Goal: Information Seeking & Learning: Learn about a topic

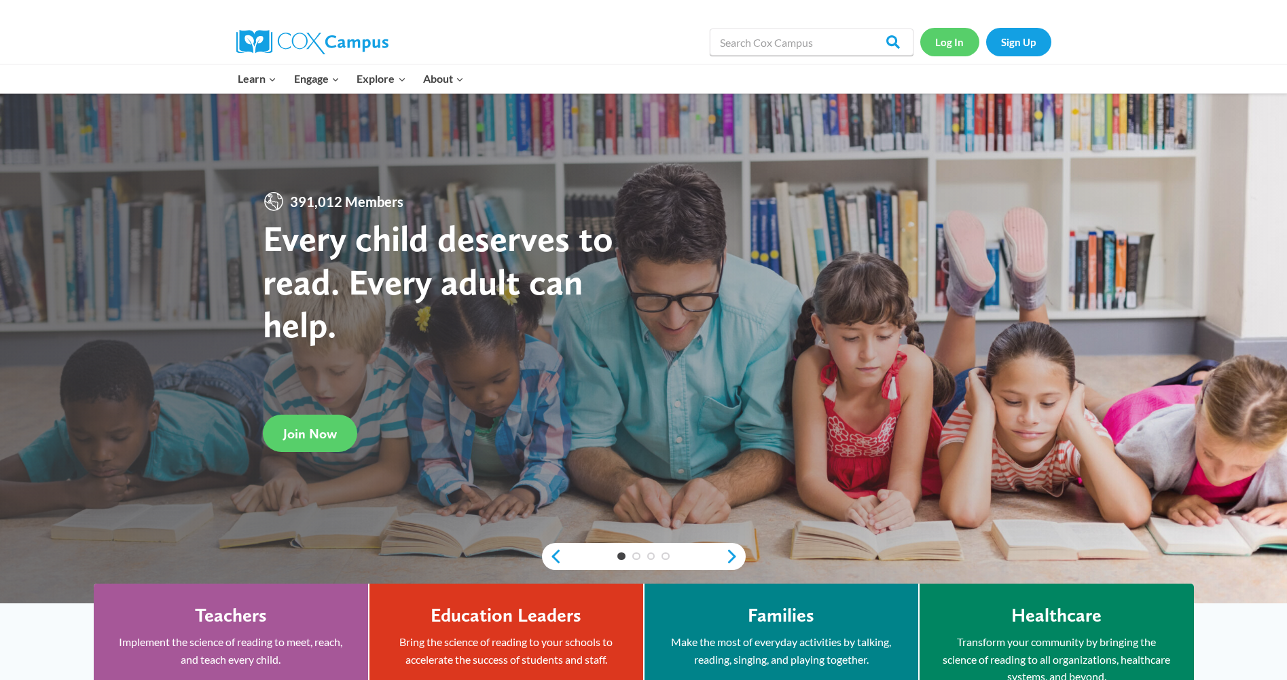
click at [940, 41] on link "Log In" at bounding box center [949, 42] width 59 height 28
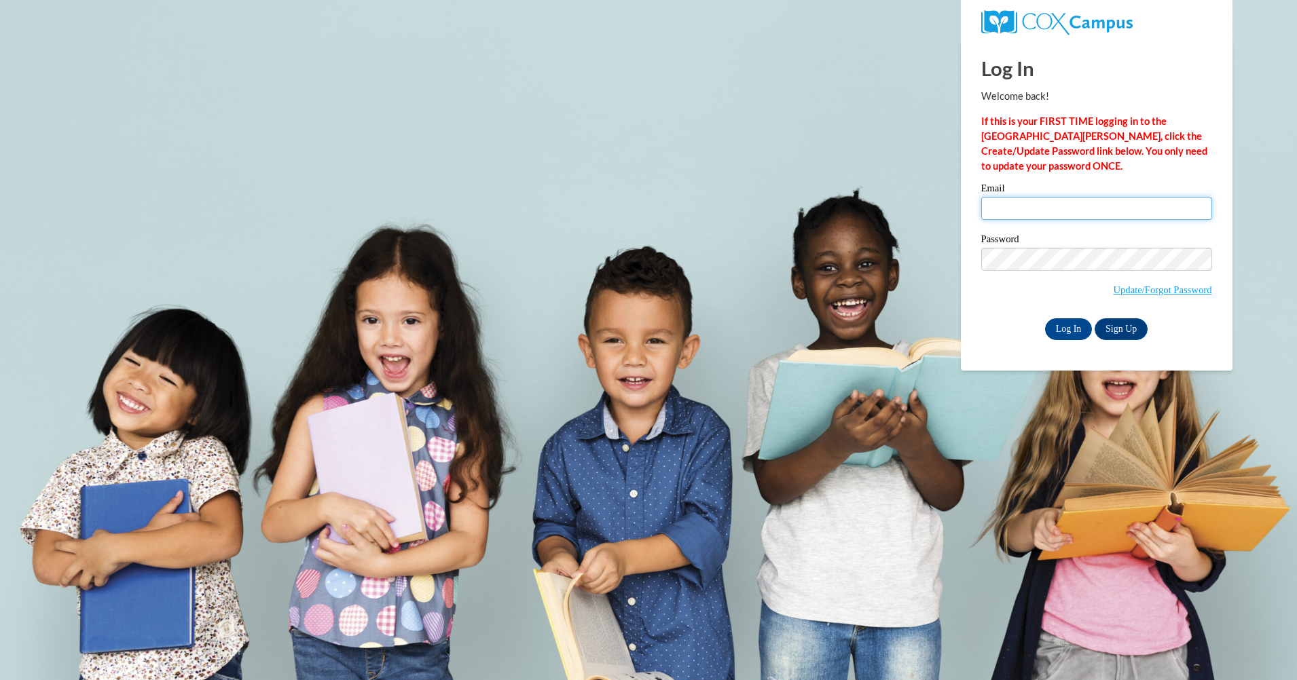
click at [1044, 205] on input "Email" at bounding box center [1096, 208] width 231 height 23
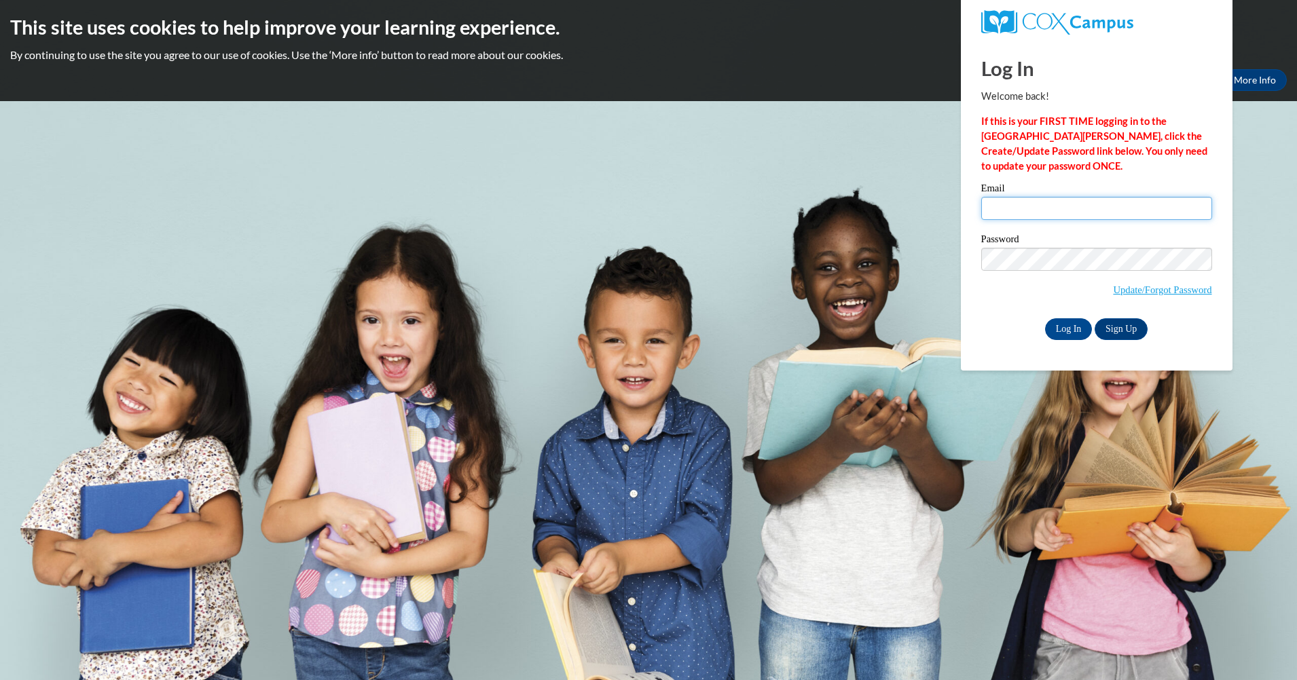
type input "pgreer@lccaa.net"
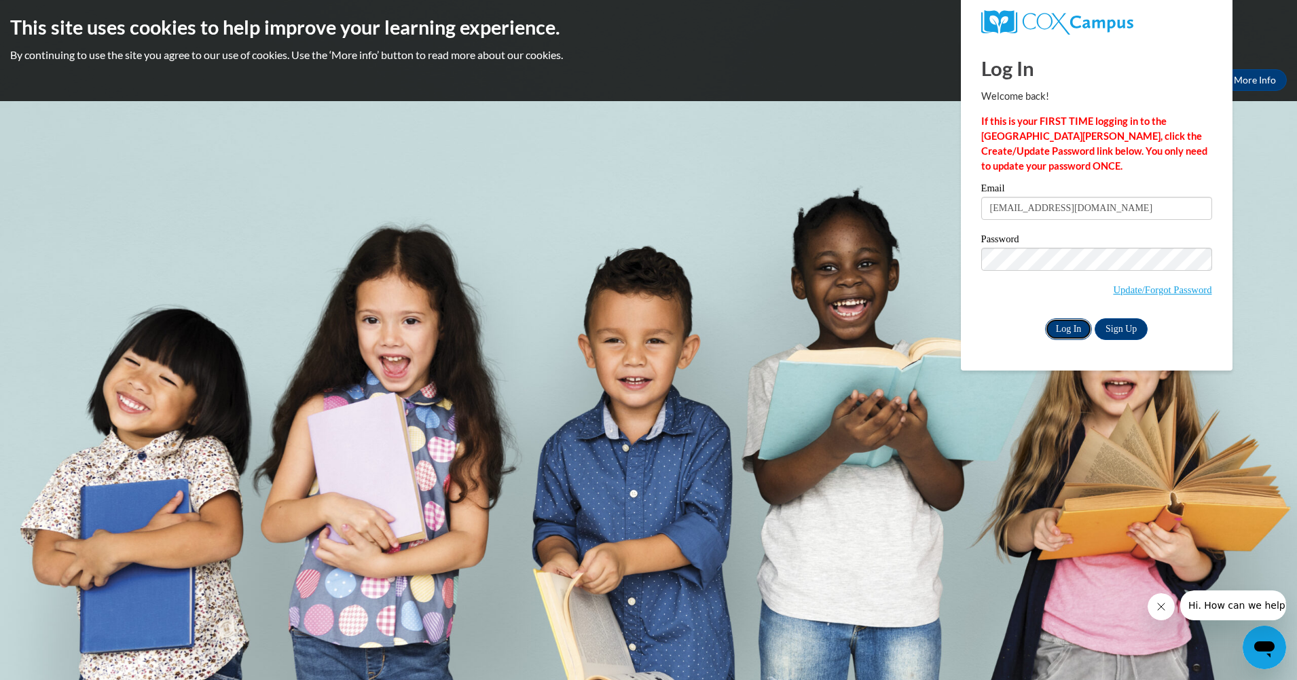
click at [1073, 323] on input "Log In" at bounding box center [1069, 329] width 48 height 22
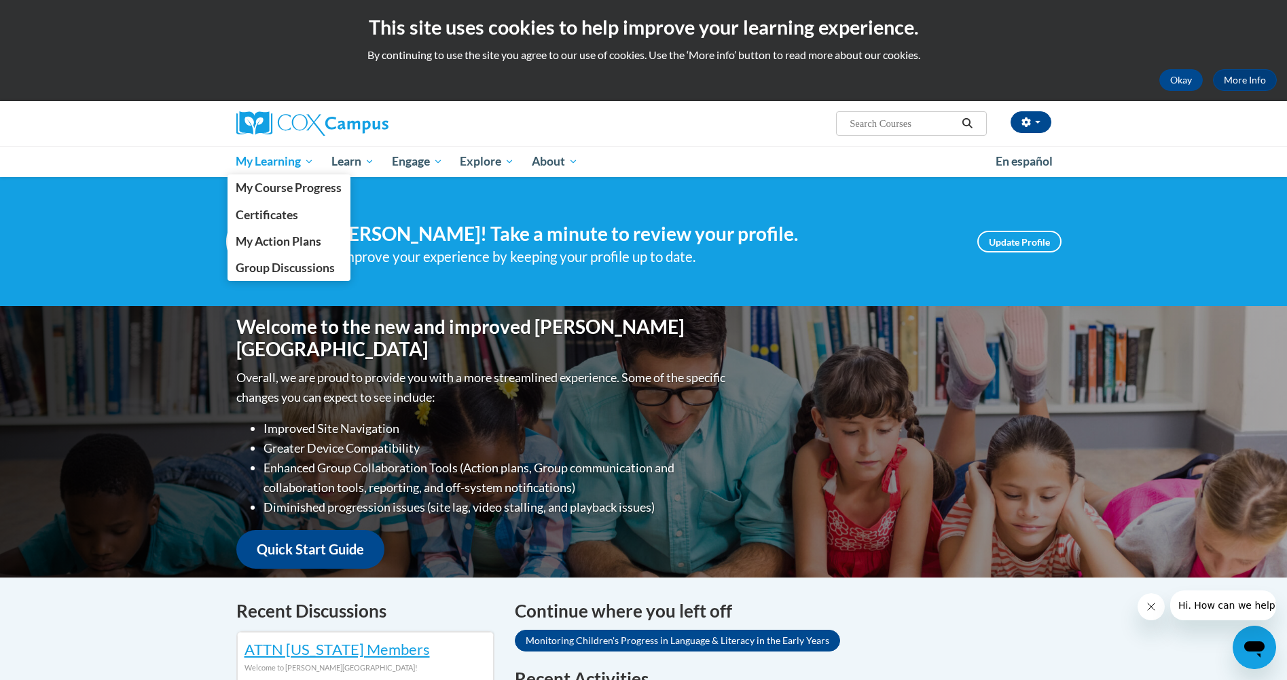
click at [267, 156] on span "My Learning" at bounding box center [275, 161] width 78 height 16
click at [270, 185] on span "My Course Progress" at bounding box center [289, 188] width 106 height 14
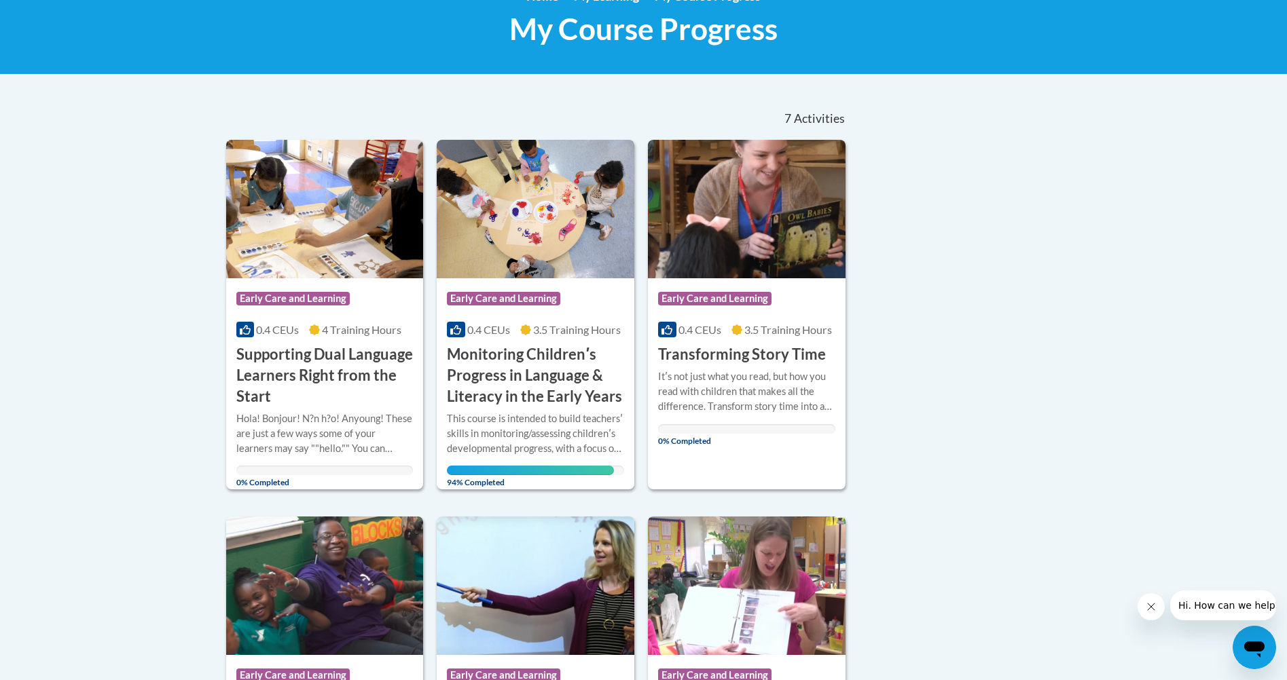
scroll to position [181, 0]
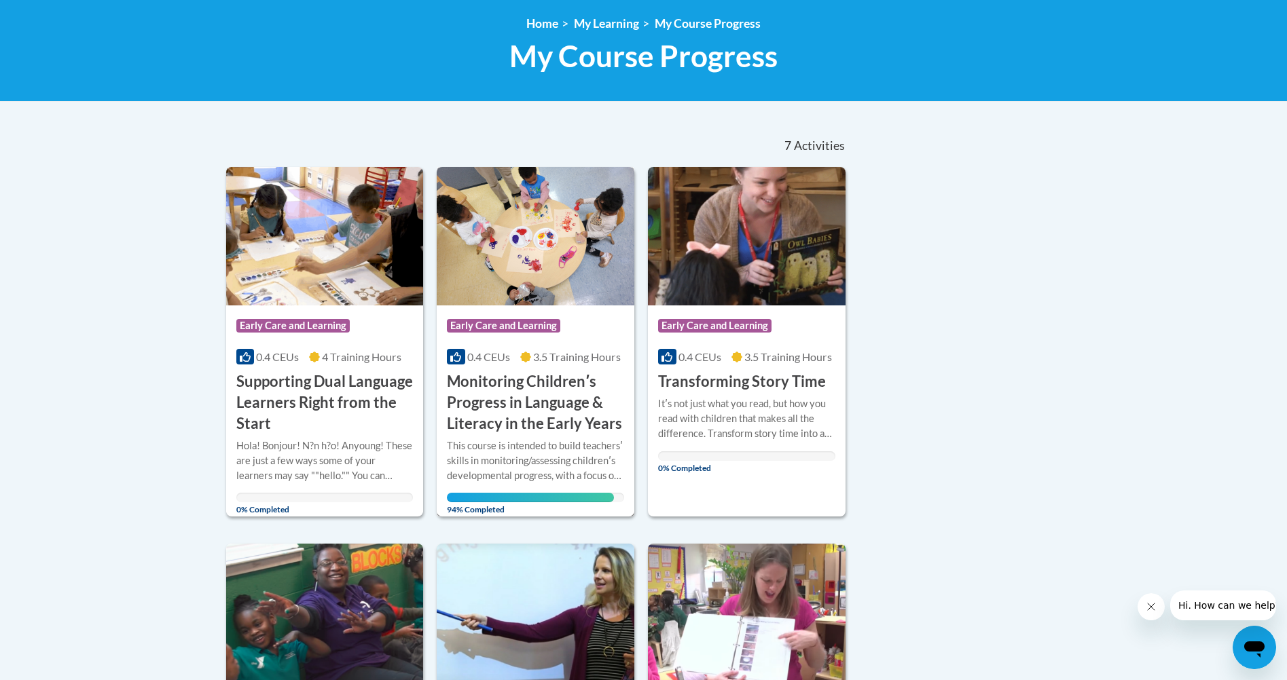
click at [490, 498] on span "94% Completed" at bounding box center [530, 504] width 166 height 22
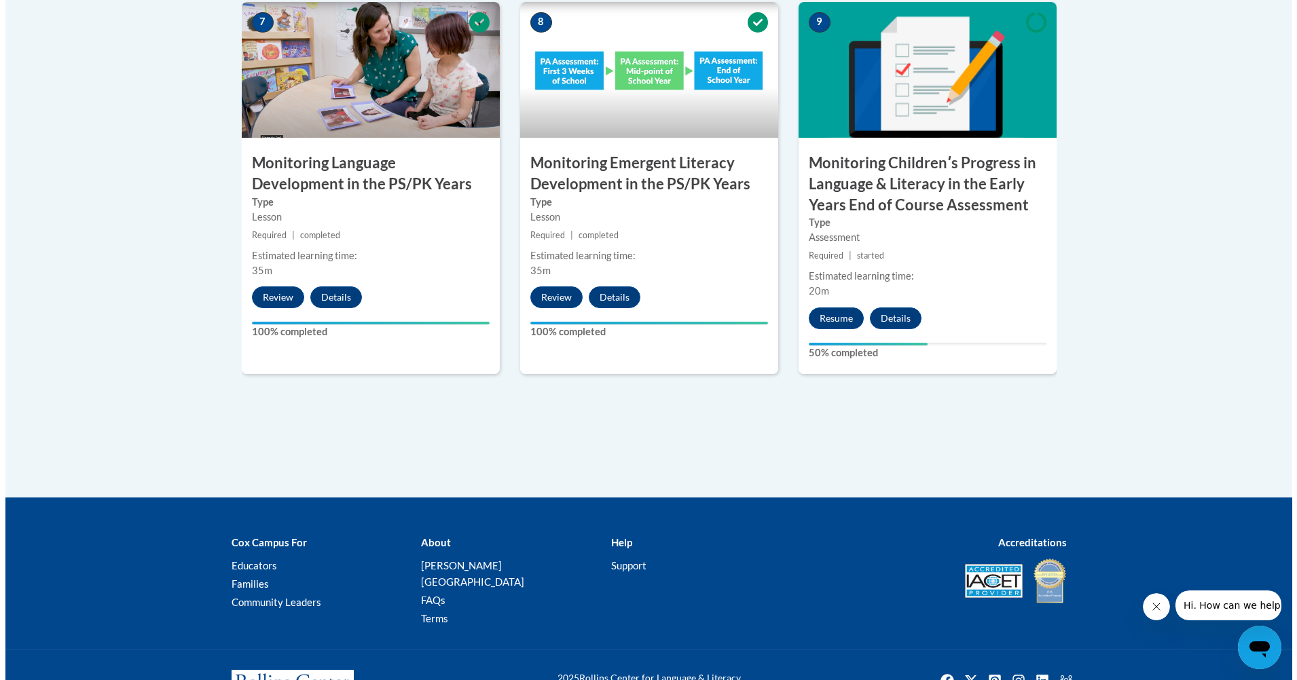
scroll to position [1213, 0]
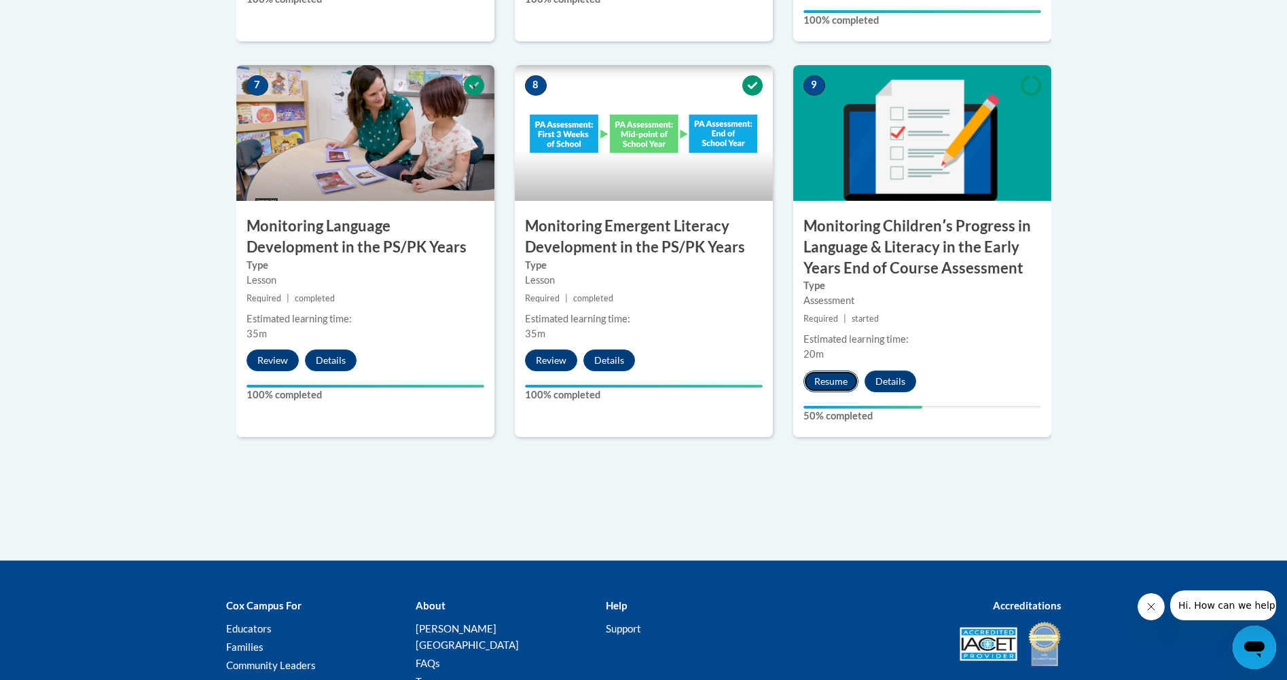
click at [820, 371] on button "Resume" at bounding box center [830, 382] width 55 height 22
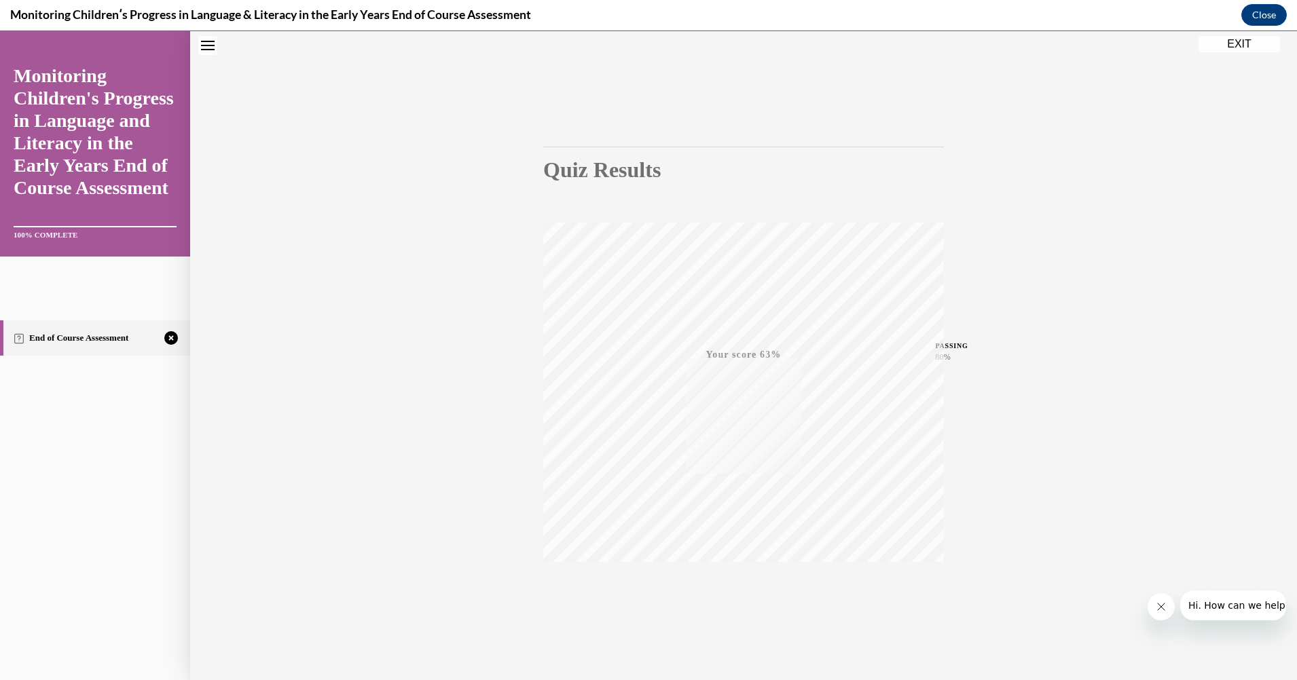
scroll to position [46, 0]
click at [737, 597] on icon "button" at bounding box center [744, 597] width 48 height 15
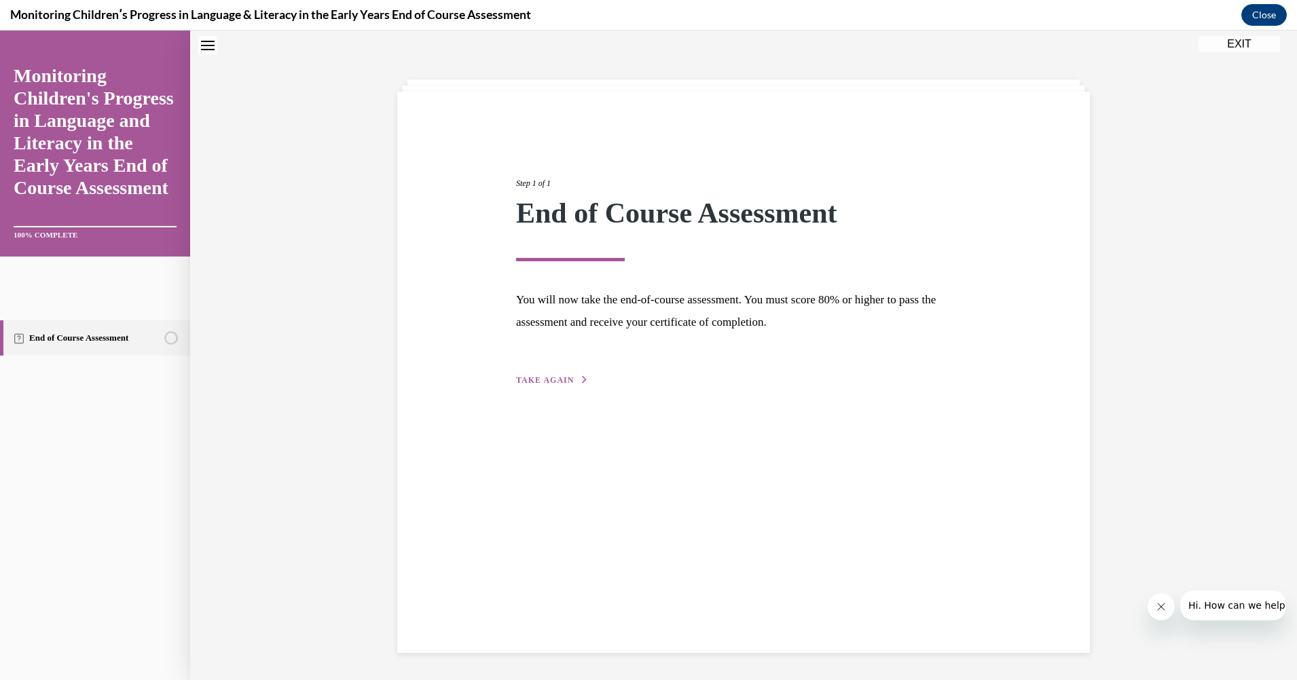
scroll to position [43, 0]
click at [554, 375] on button "TAKE AGAIN" at bounding box center [552, 380] width 73 height 12
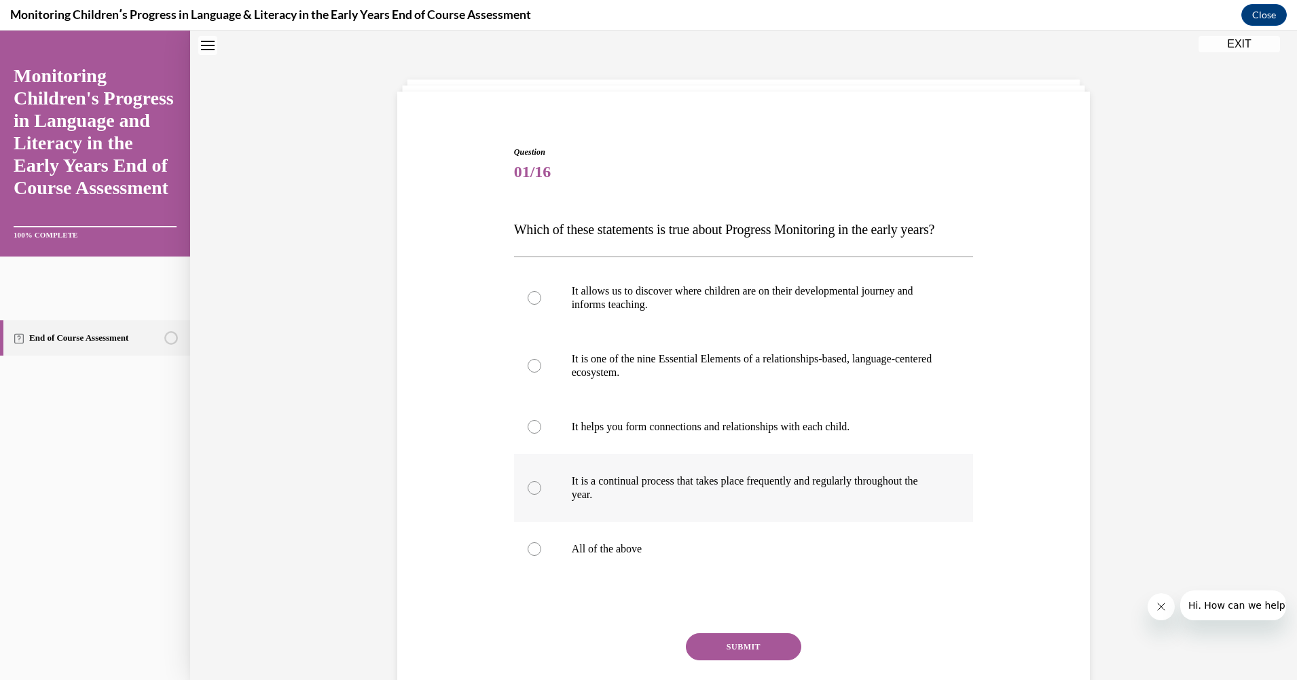
click at [528, 495] on div at bounding box center [535, 488] width 14 height 14
click at [528, 495] on input "It is a continual process that takes place frequently and regularly throughout …" at bounding box center [535, 488] width 14 height 14
radio input "true"
click at [533, 434] on div at bounding box center [535, 427] width 14 height 14
click at [533, 434] on input "It helps you form connections and relationships with each child." at bounding box center [535, 427] width 14 height 14
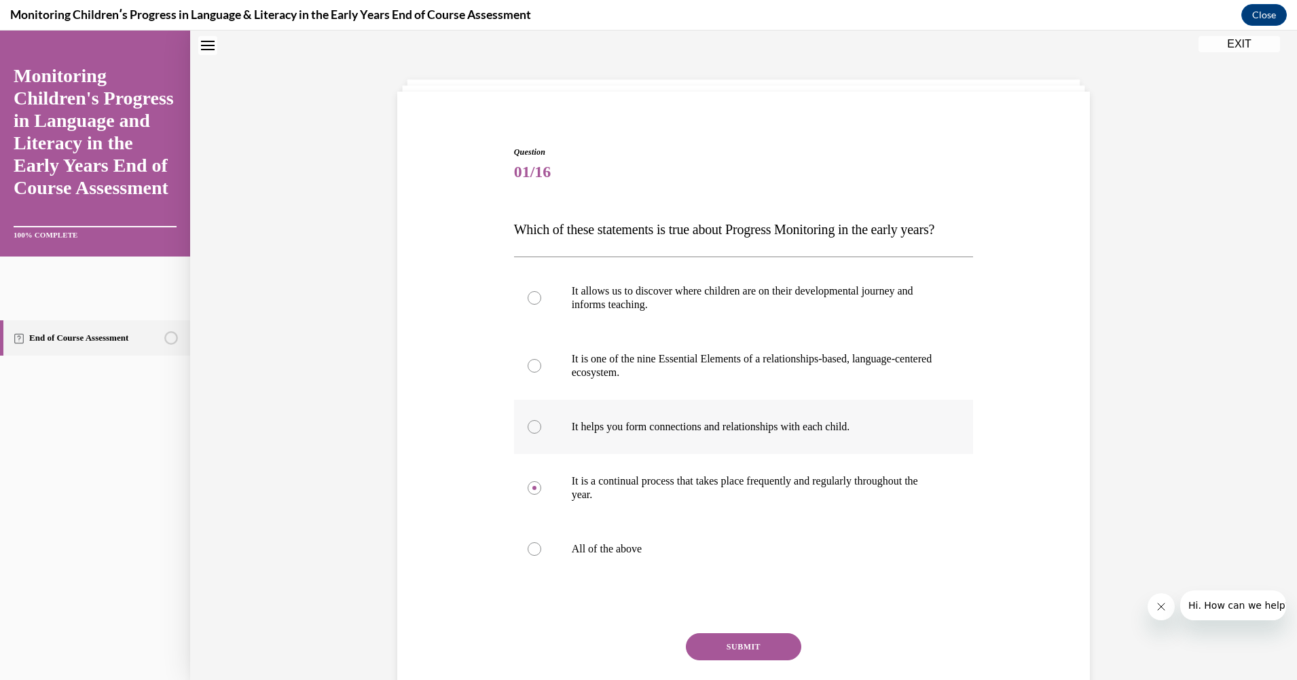
radio input "true"
click at [530, 373] on div at bounding box center [535, 366] width 14 height 14
click at [530, 373] on input "It is one of the nine Essential Elements of a relationships-based, language-cen…" at bounding box center [535, 366] width 14 height 14
radio input "true"
click at [528, 305] on div at bounding box center [535, 298] width 14 height 14
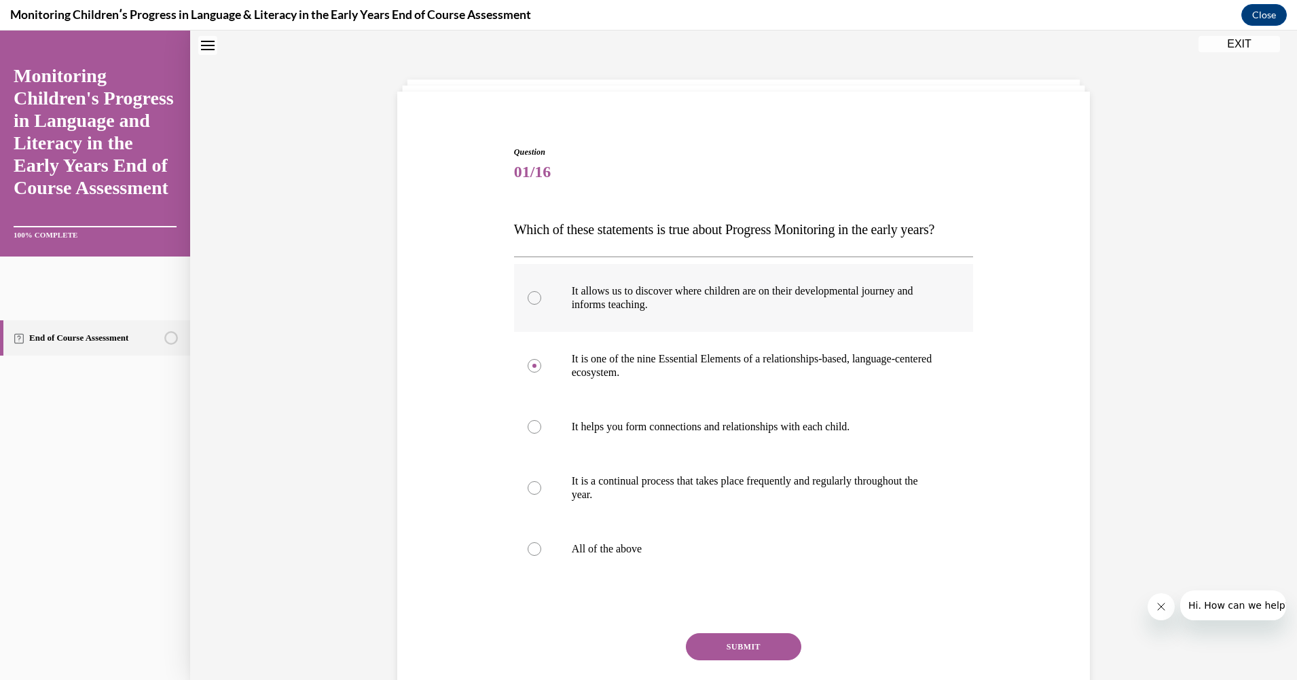
click at [528, 305] on input "It allows us to discover where children are on their developmental journey and …" at bounding box center [535, 298] width 14 height 14
radio input "true"
click at [531, 556] on div at bounding box center [535, 549] width 14 height 14
click at [531, 556] on input "All of the above" at bounding box center [535, 549] width 14 height 14
radio input "true"
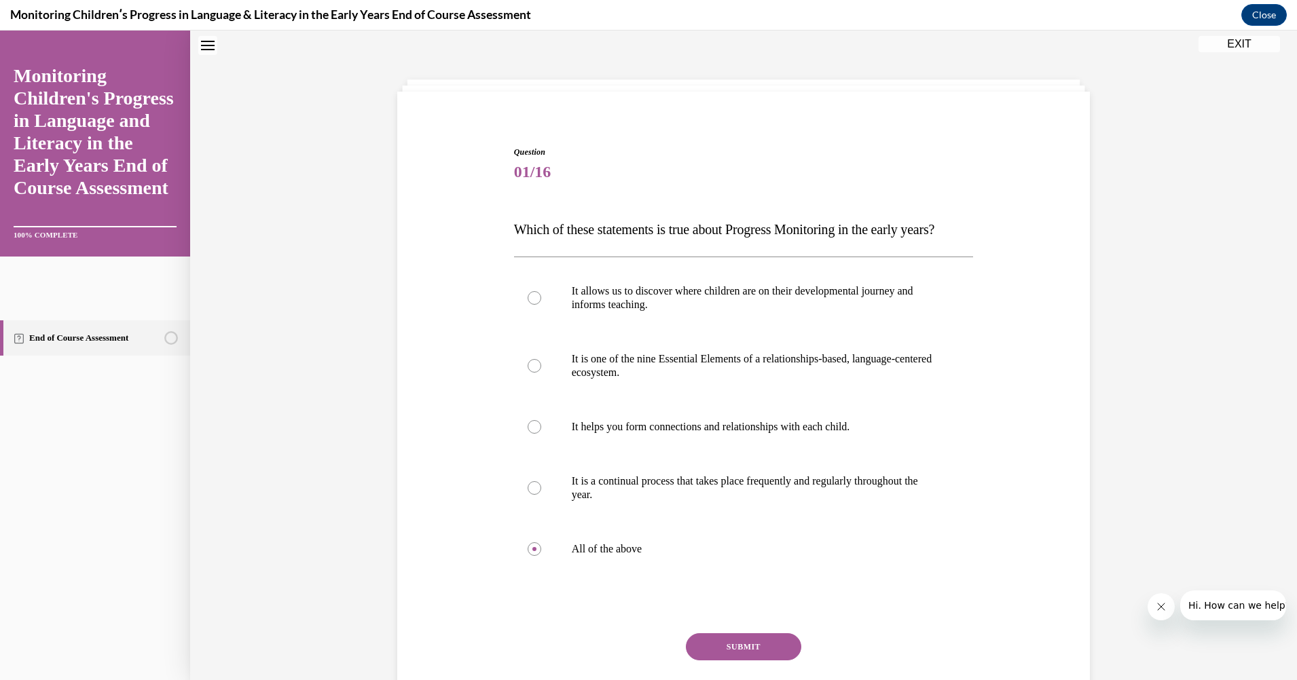
click at [718, 661] on button "SUBMIT" at bounding box center [743, 646] width 115 height 27
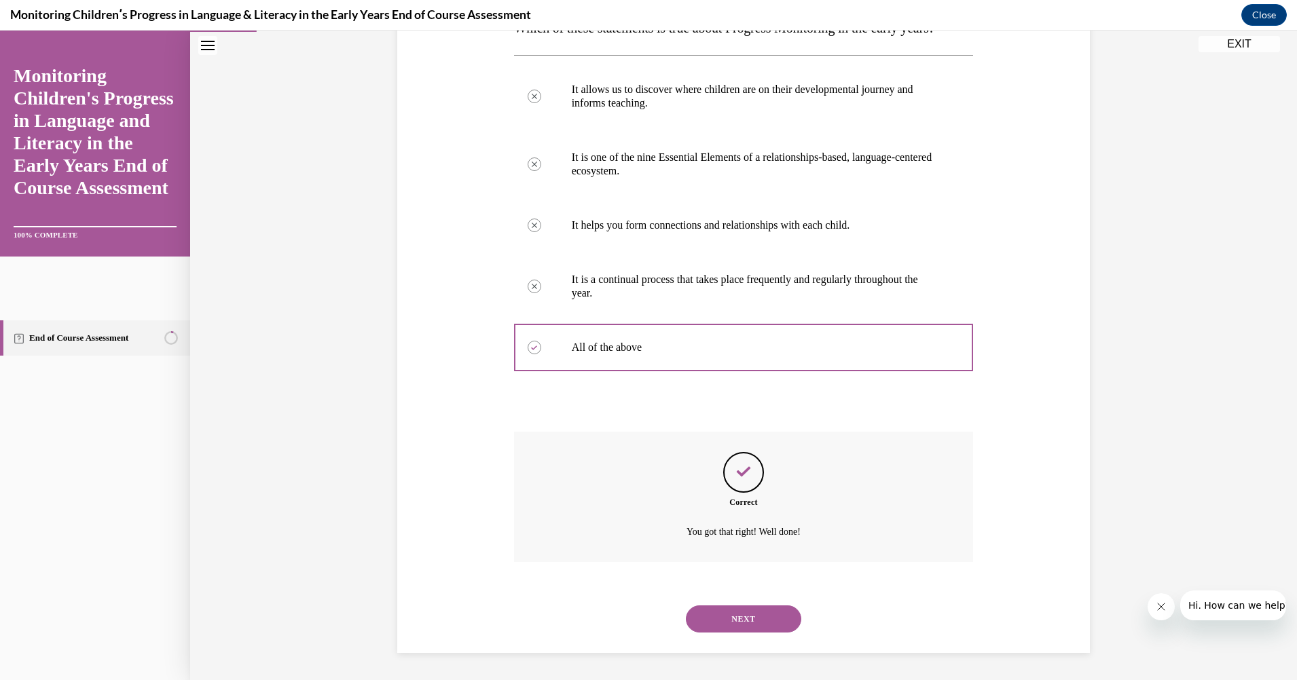
scroll to position [272, 0]
click at [747, 610] on button "NEXT" at bounding box center [743, 619] width 115 height 27
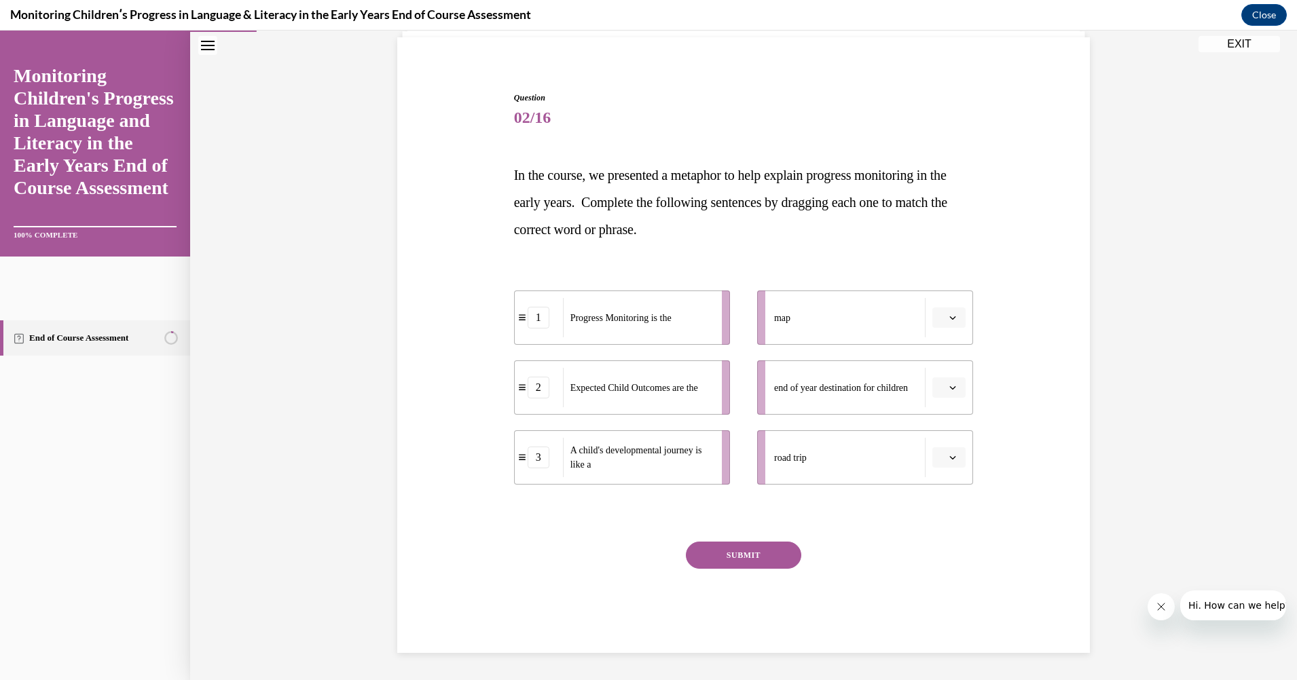
scroll to position [97, 0]
drag, startPoint x: 586, startPoint y: 397, endPoint x: 841, endPoint y: 397, distance: 255.3
click at [841, 397] on div "Expected Child Outcomes are the" at bounding box center [893, 386] width 150 height 39
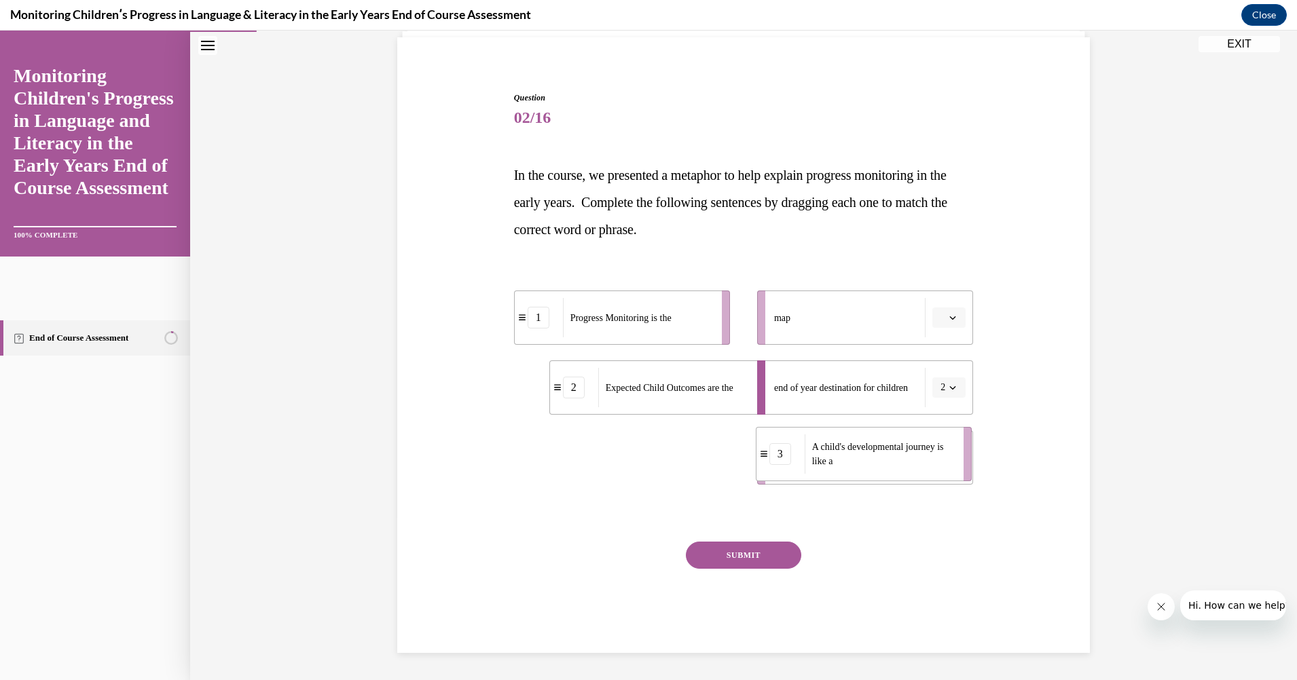
drag, startPoint x: 595, startPoint y: 466, endPoint x: 913, endPoint y: 458, distance: 317.2
click at [913, 458] on span "A child's developmental journey is like a" at bounding box center [883, 454] width 143 height 29
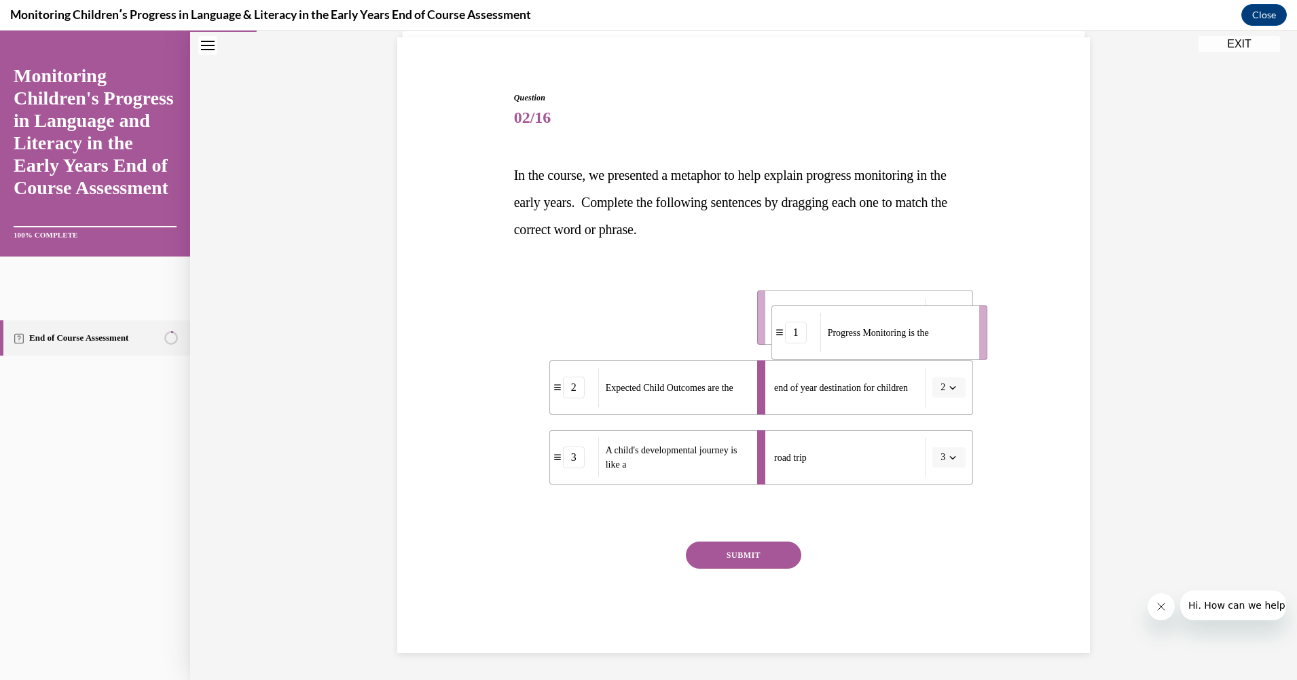
drag, startPoint x: 586, startPoint y: 325, endPoint x: 843, endPoint y: 340, distance: 257.1
click at [843, 340] on div "Progress Monitoring is the" at bounding box center [895, 332] width 150 height 39
click at [737, 549] on button "SUBMIT" at bounding box center [743, 555] width 115 height 27
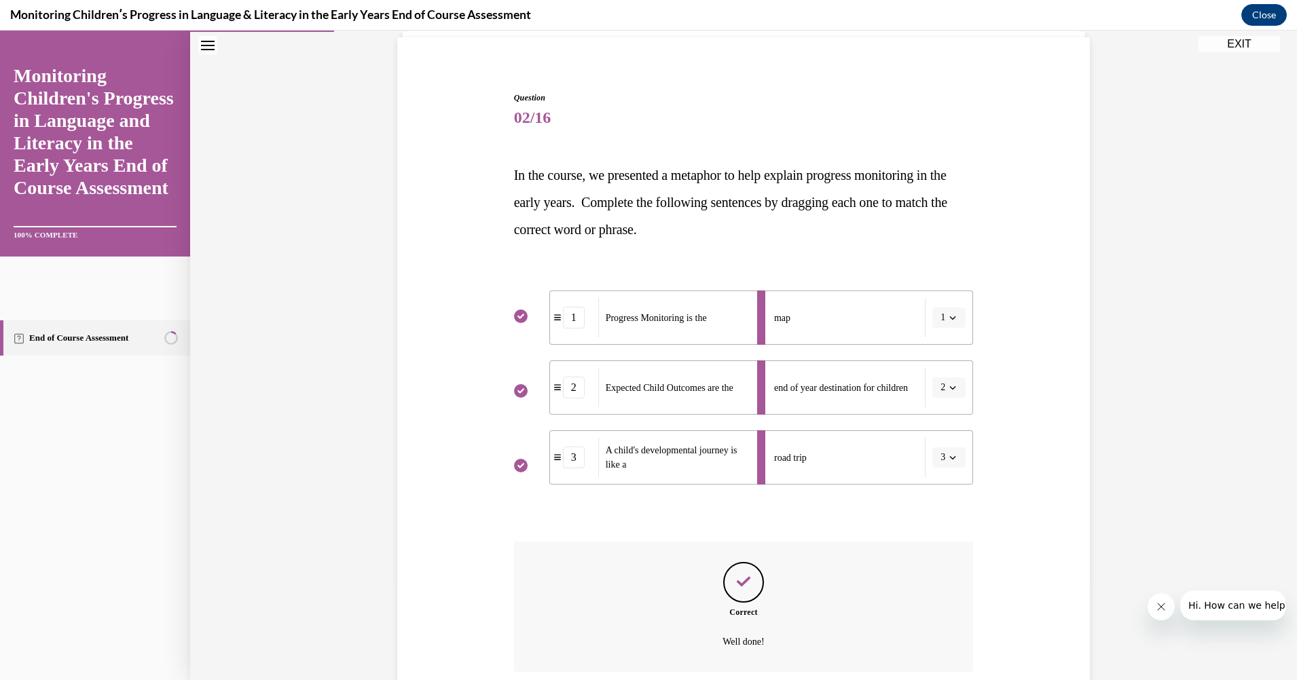
scroll to position [207, 0]
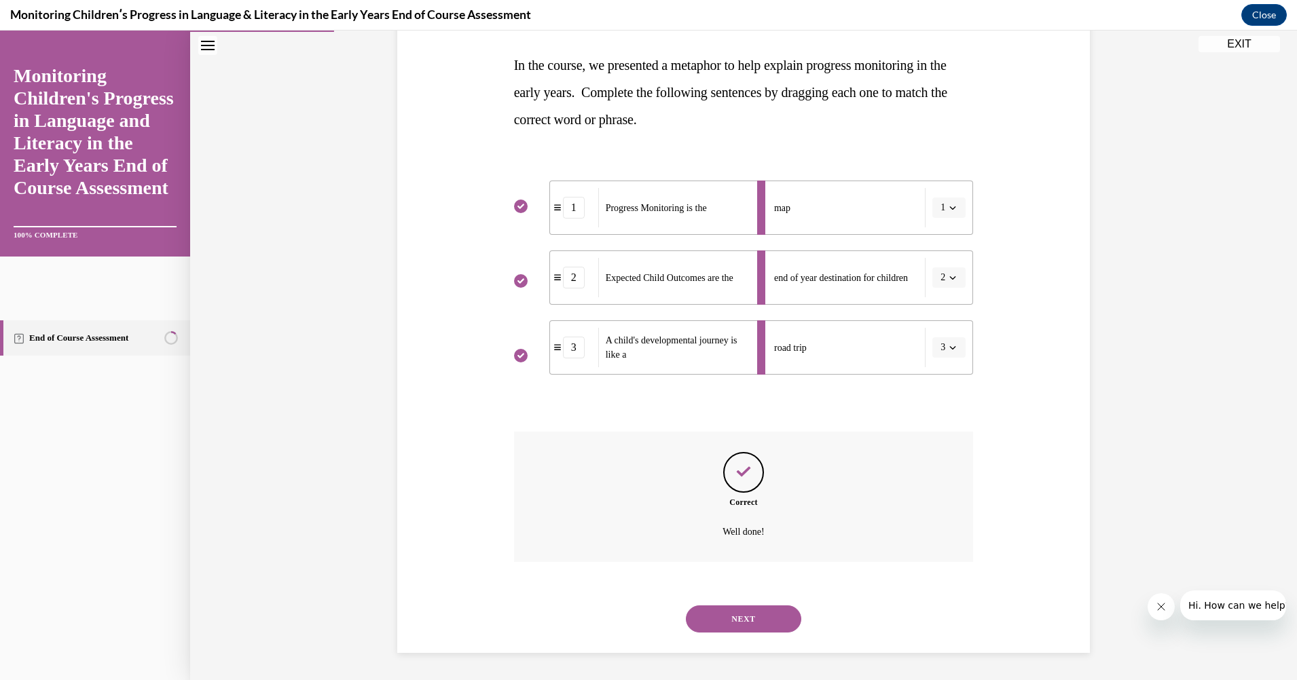
click at [732, 619] on button "NEXT" at bounding box center [743, 619] width 115 height 27
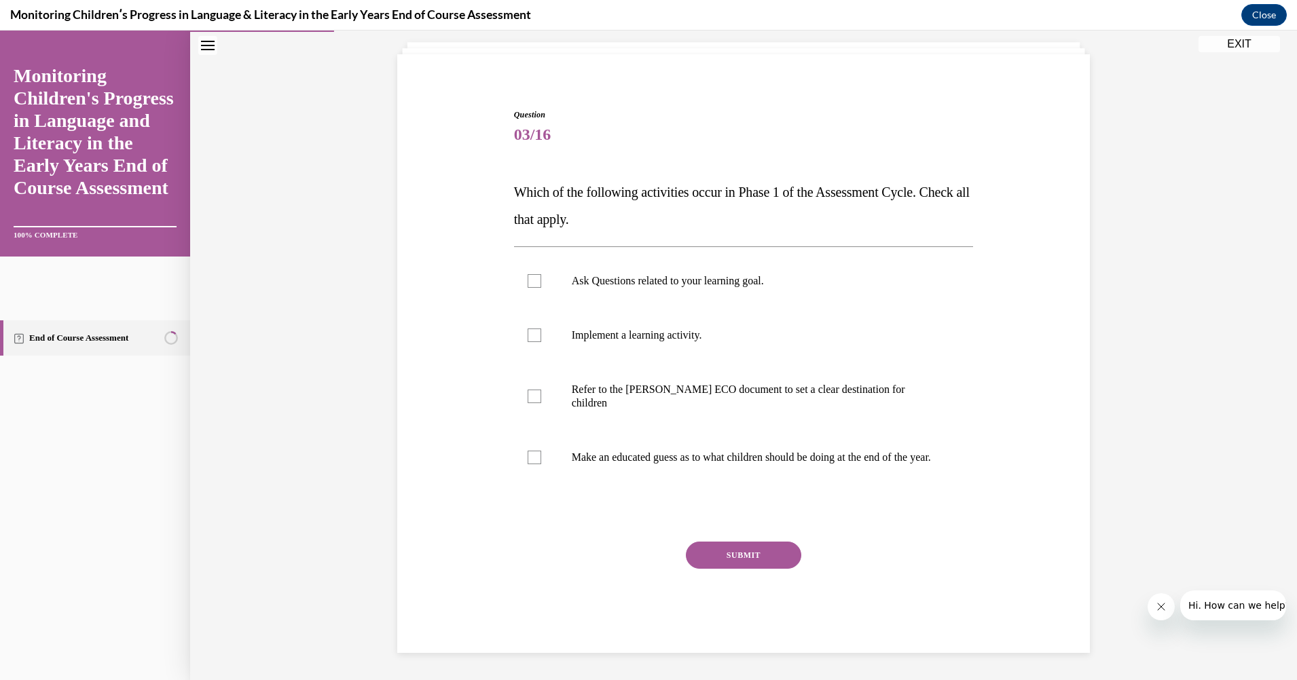
scroll to position [80, 0]
click at [528, 279] on div at bounding box center [535, 281] width 14 height 14
click at [528, 279] on input "Ask Questions related to your learning goal." at bounding box center [535, 281] width 14 height 14
checkbox input "true"
click at [528, 390] on div at bounding box center [535, 397] width 14 height 14
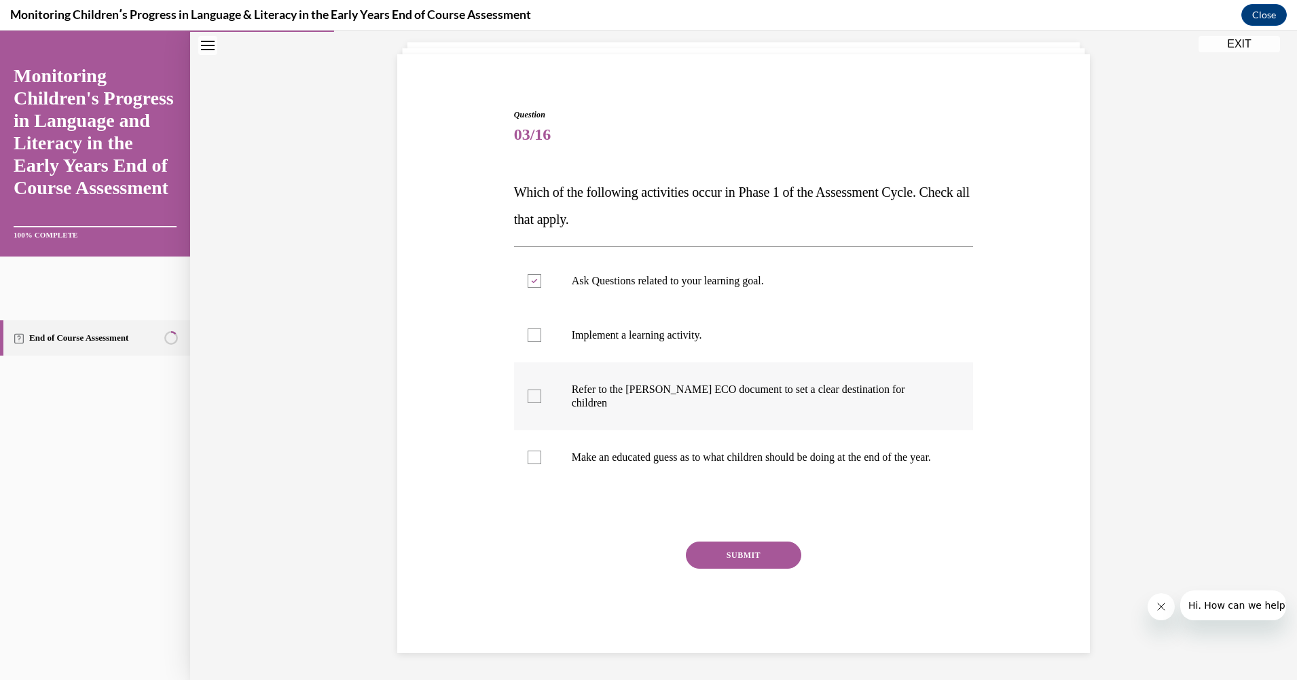
click at [528, 390] on input "Refer to the Rollins ECO document to set a clear destination for children" at bounding box center [535, 397] width 14 height 14
checkbox input "true"
click at [722, 549] on button "SUBMIT" at bounding box center [743, 555] width 115 height 27
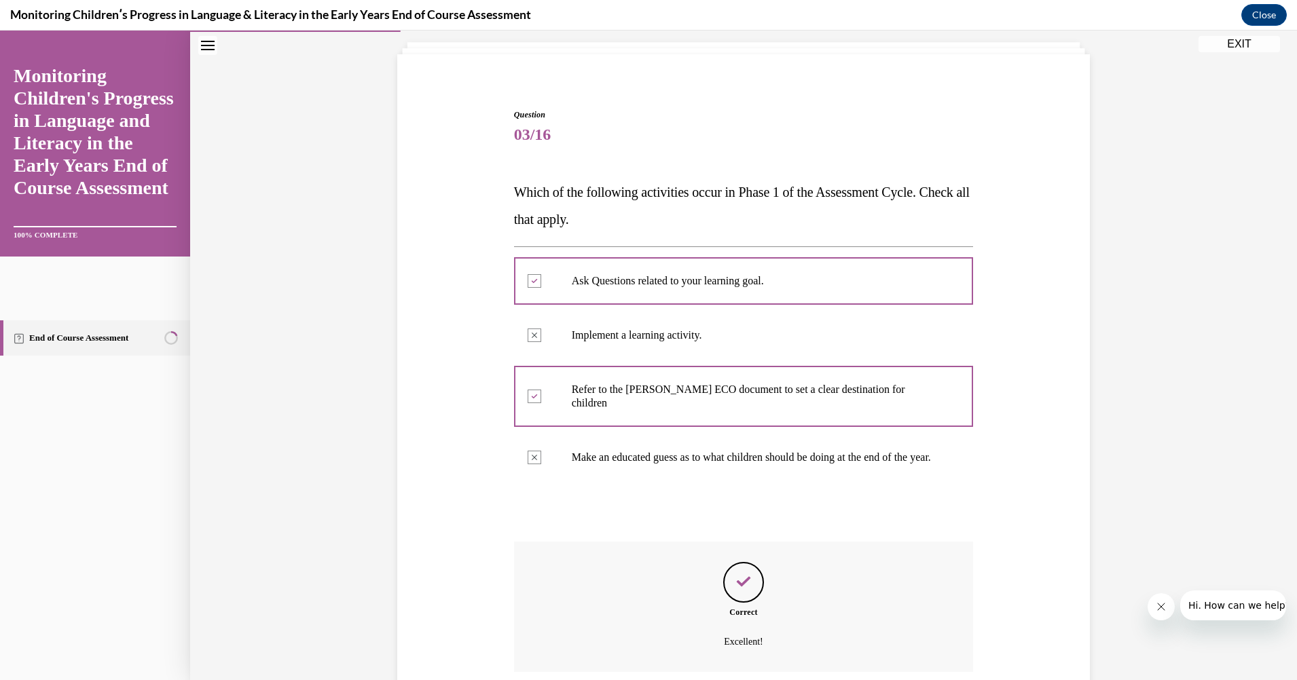
scroll to position [190, 0]
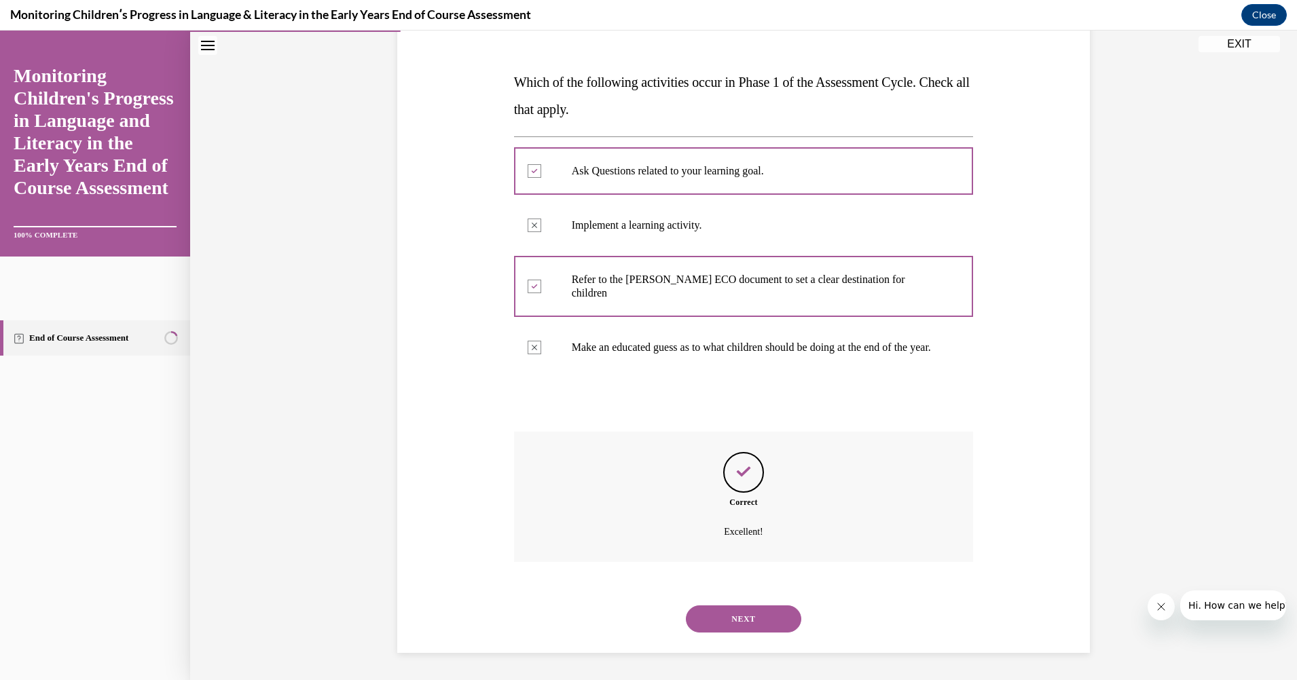
click at [748, 611] on button "NEXT" at bounding box center [743, 619] width 115 height 27
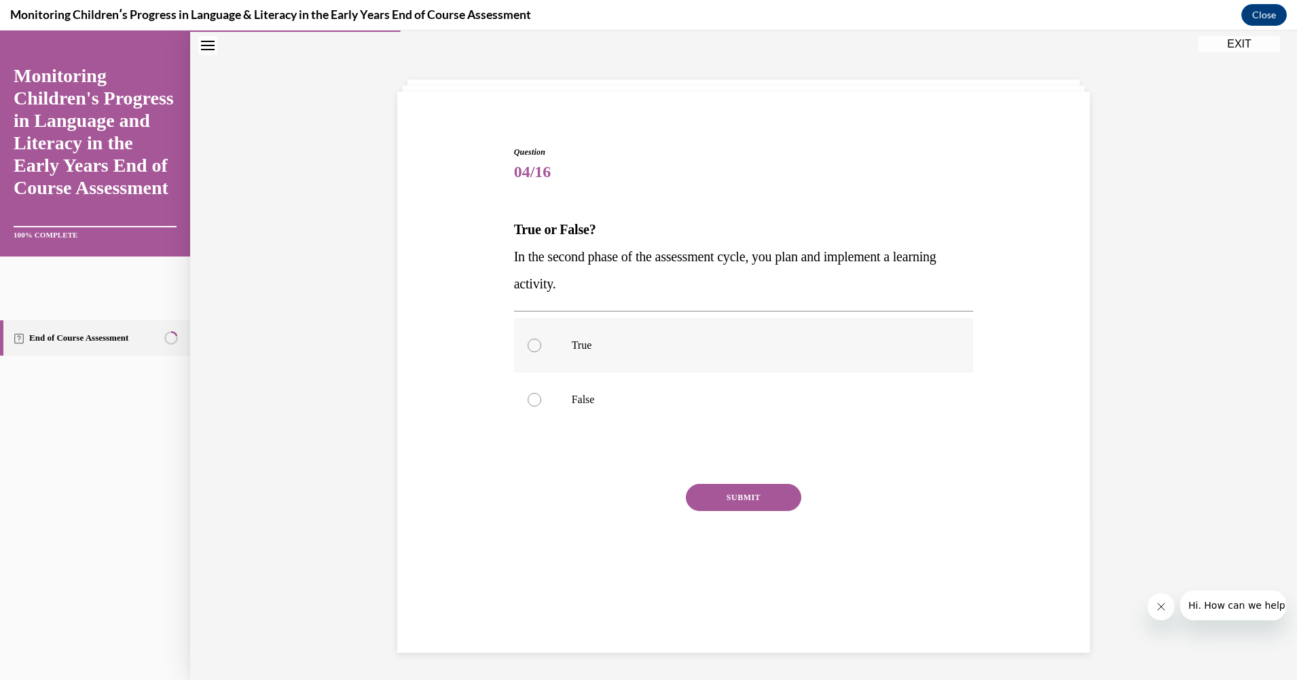
click at [529, 341] on div at bounding box center [535, 346] width 14 height 14
click at [529, 341] on input "True" at bounding box center [535, 346] width 14 height 14
radio input "true"
click at [728, 494] on button "SUBMIT" at bounding box center [743, 497] width 115 height 27
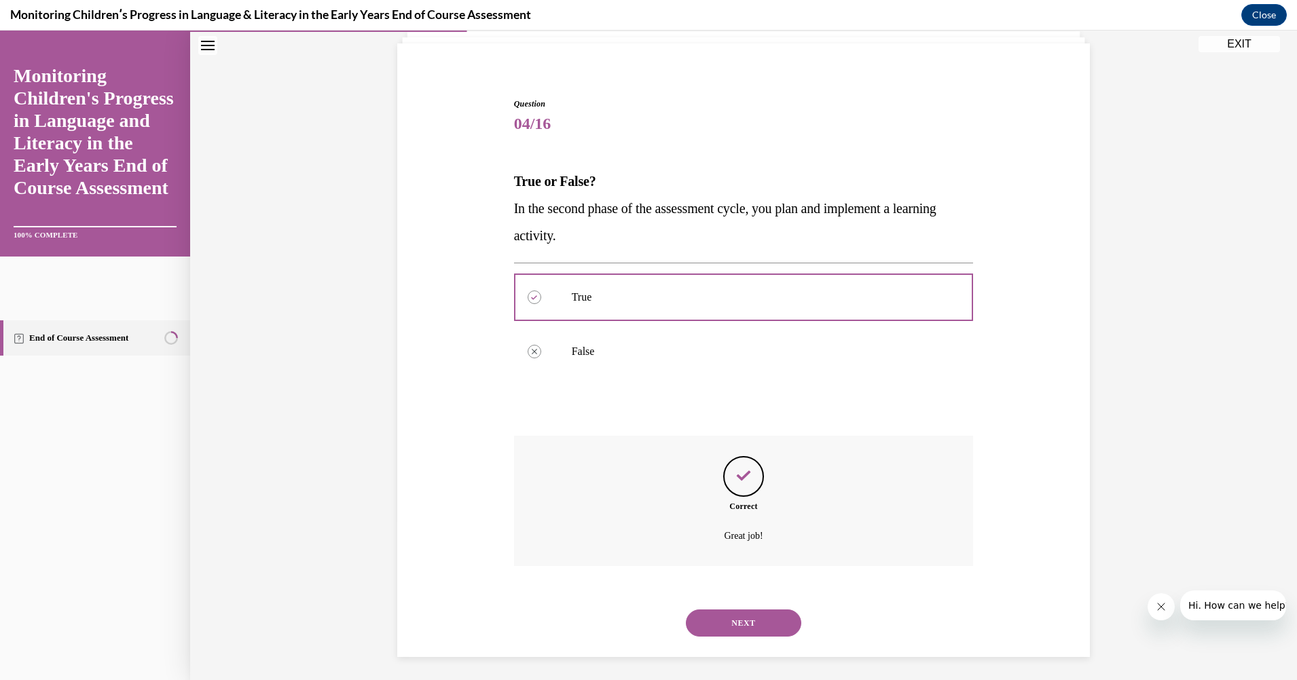
scroll to position [95, 0]
click at [716, 618] on button "NEXT" at bounding box center [743, 619] width 115 height 27
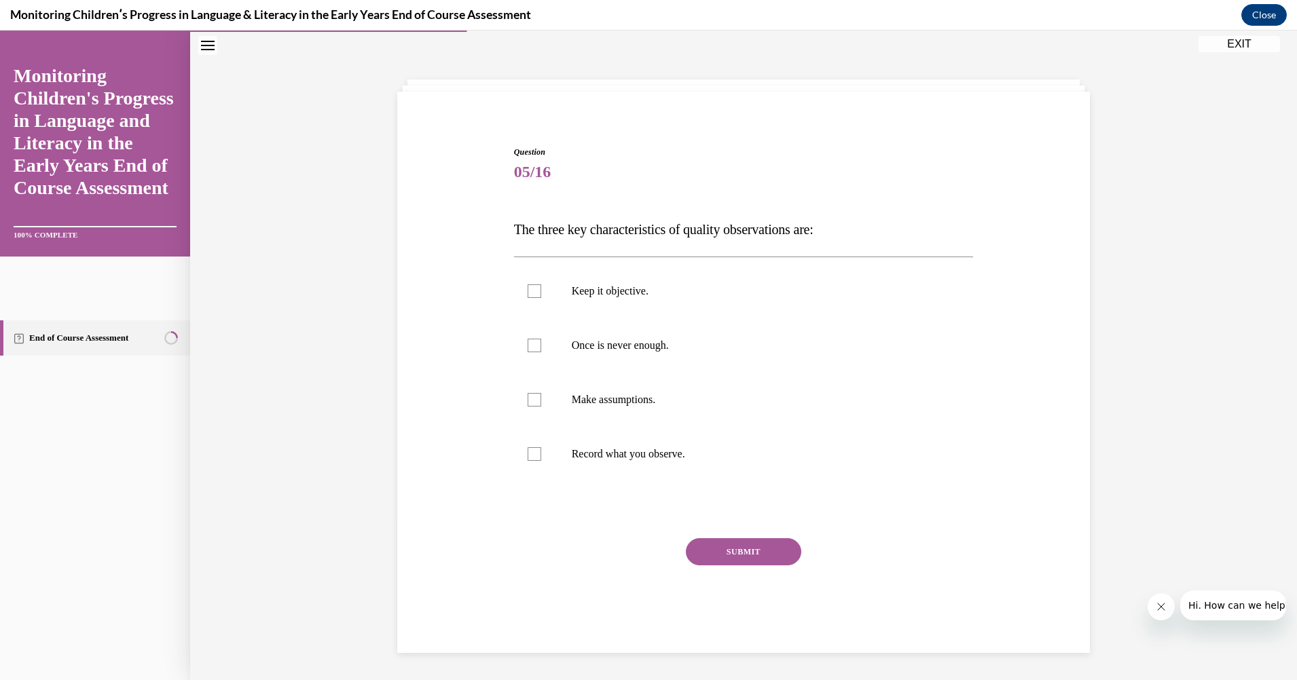
scroll to position [43, 0]
click at [530, 289] on div at bounding box center [535, 291] width 14 height 14
click at [530, 289] on input "Keep it objective." at bounding box center [535, 291] width 14 height 14
checkbox input "true"
click at [528, 449] on div at bounding box center [535, 454] width 14 height 14
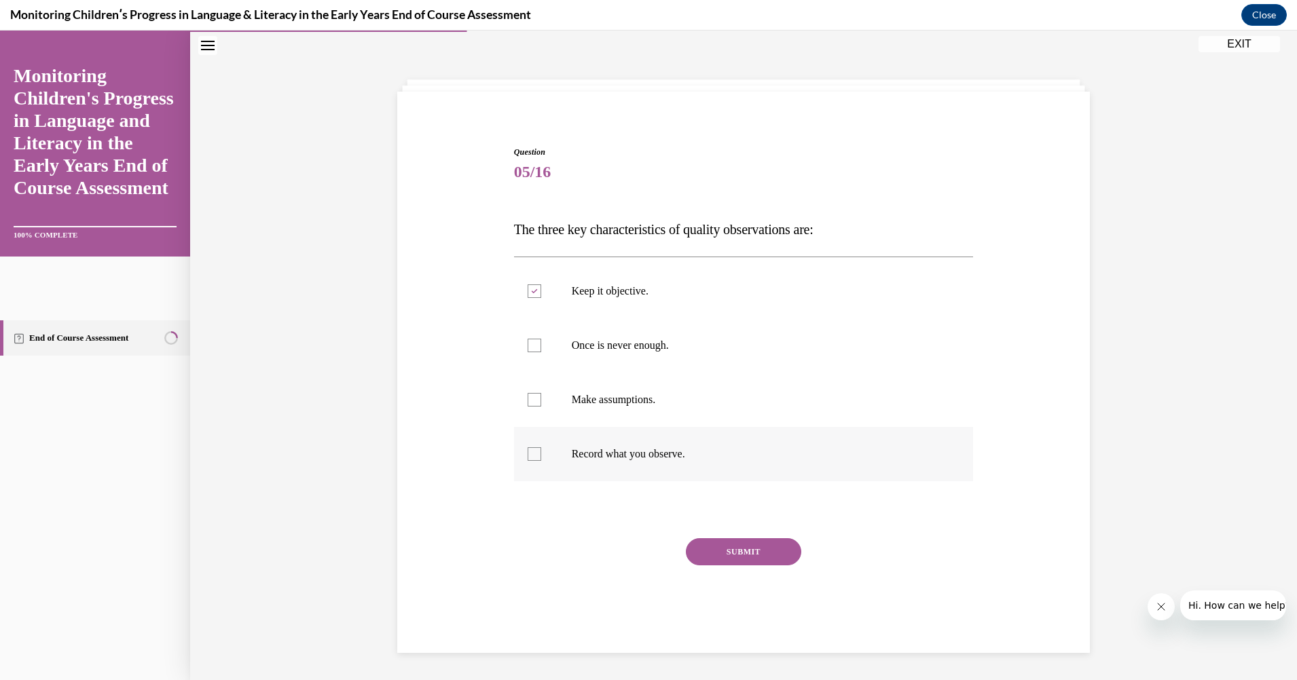
click at [528, 449] on input "Record what you observe." at bounding box center [535, 454] width 14 height 14
checkbox input "true"
click at [528, 339] on div at bounding box center [535, 346] width 14 height 14
click at [528, 339] on input "Once is never enough." at bounding box center [535, 346] width 14 height 14
checkbox input "true"
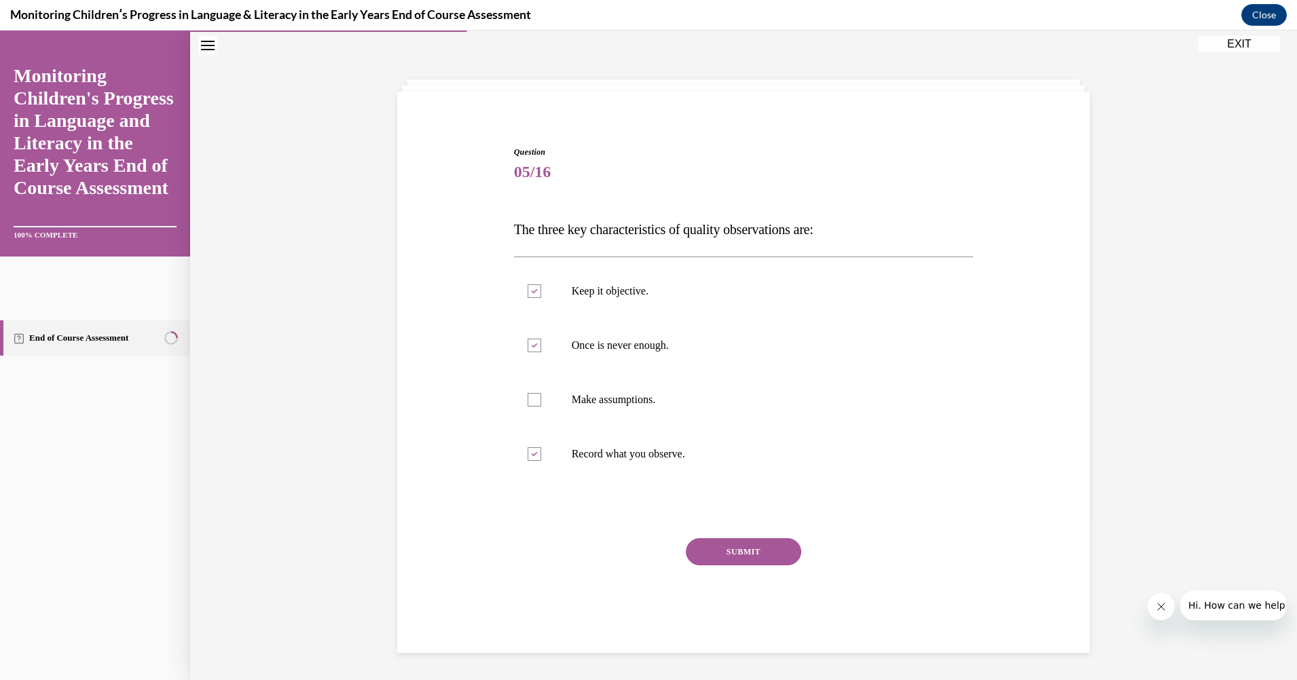
click at [746, 547] on button "SUBMIT" at bounding box center [743, 551] width 115 height 27
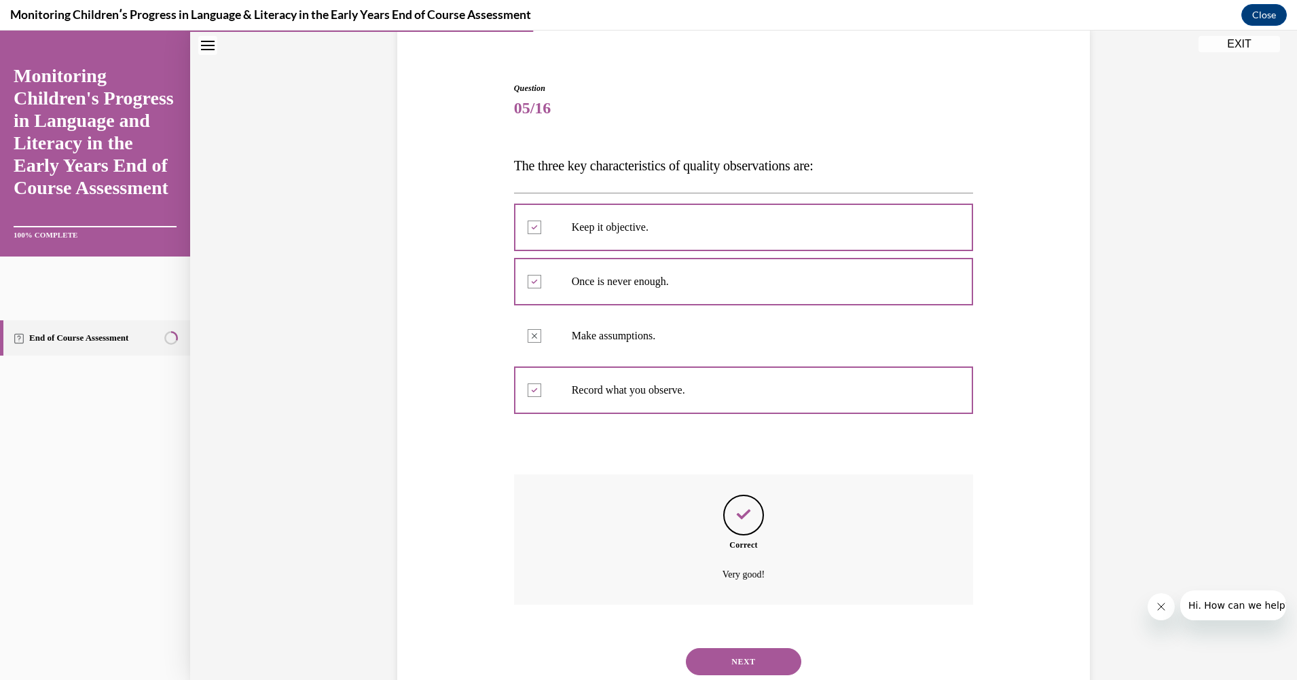
scroll to position [149, 0]
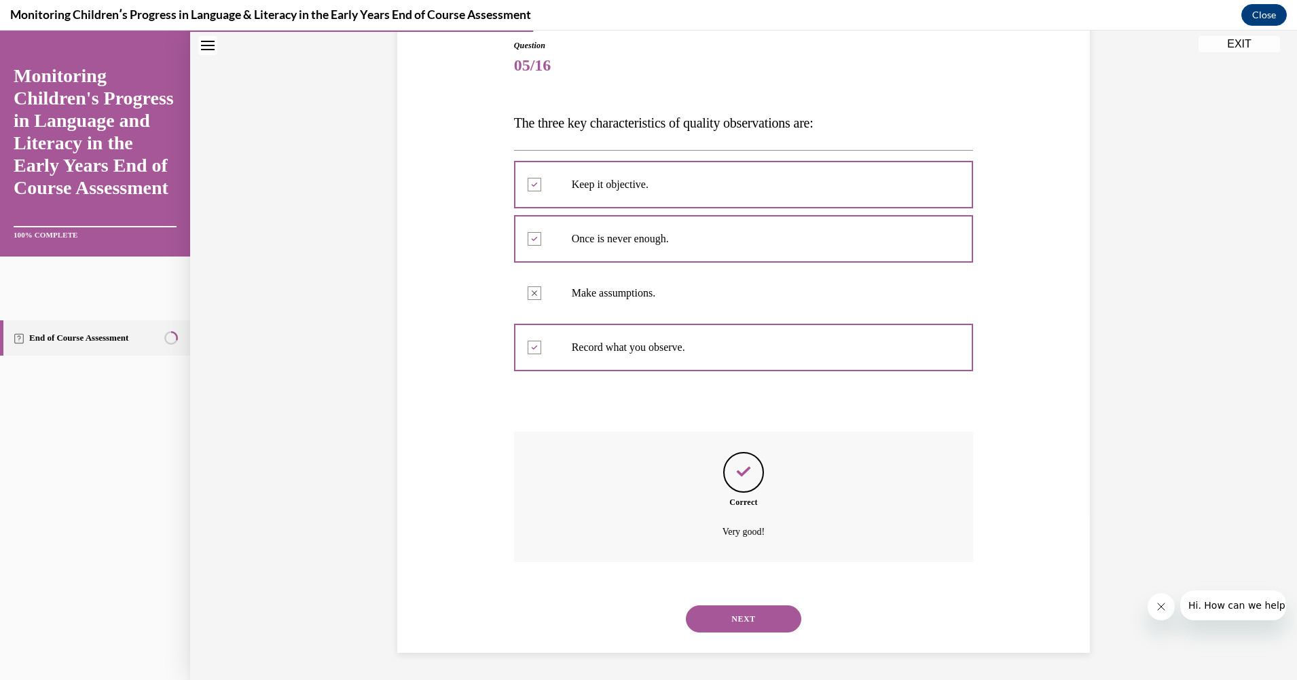
click at [741, 612] on button "NEXT" at bounding box center [743, 619] width 115 height 27
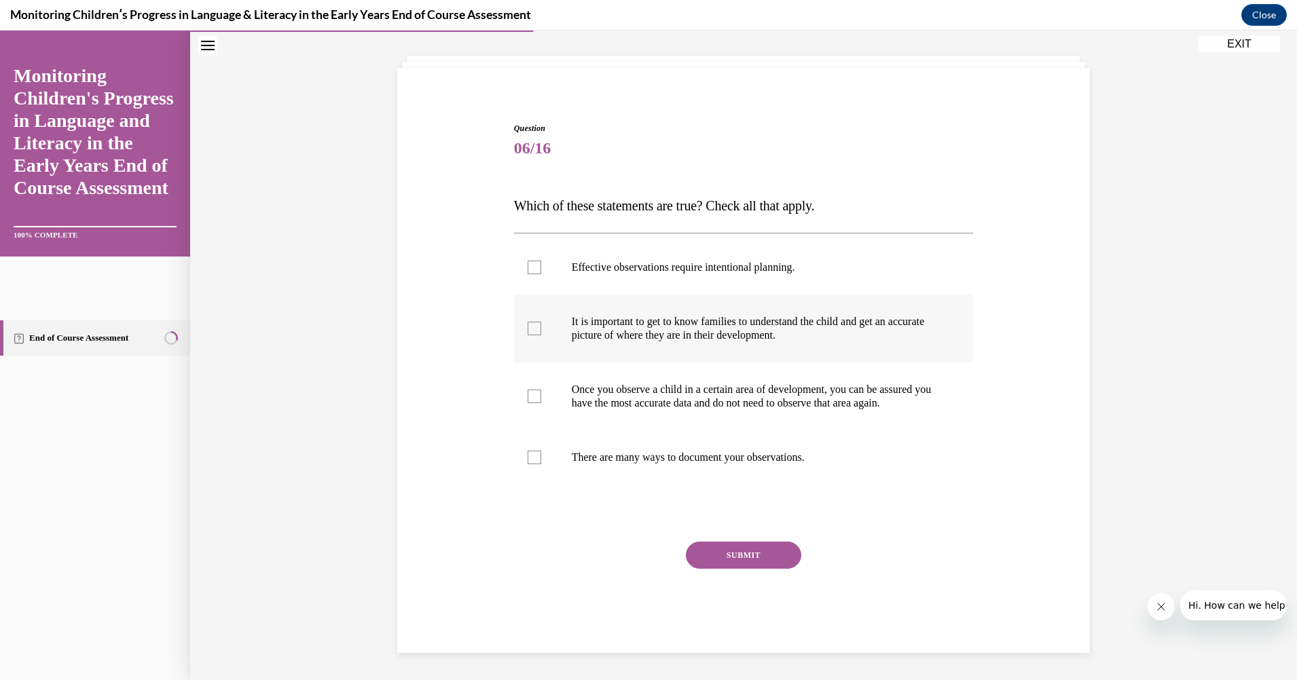
click at [528, 322] on div at bounding box center [535, 329] width 14 height 14
click at [528, 322] on input "It is important to get to know families to understand the child and get an accu…" at bounding box center [535, 329] width 14 height 14
checkbox input "true"
click at [528, 450] on label "There are many ways to document your observations." at bounding box center [744, 457] width 460 height 54
click at [528, 451] on input "There are many ways to document your observations." at bounding box center [535, 458] width 14 height 14
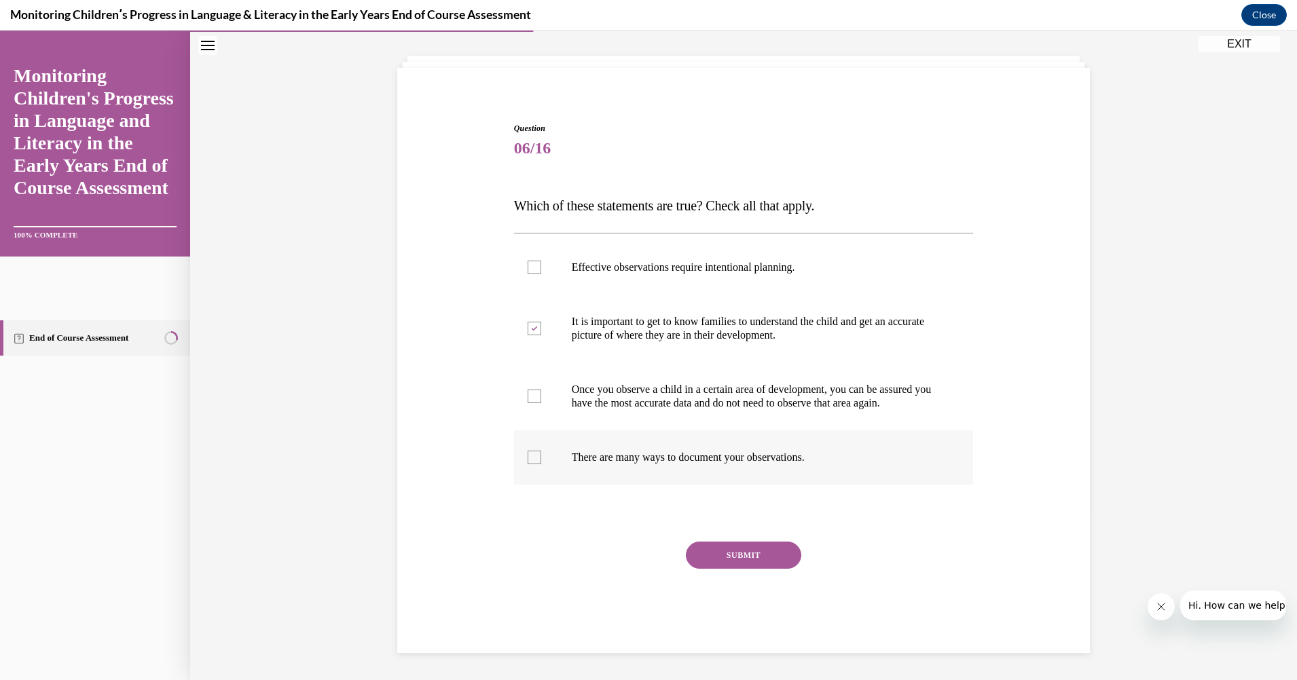
checkbox input "true"
click at [1259, 652] on div "Question 06/16 Which of these statements are true? Check all that apply. Effect…" at bounding box center [743, 344] width 1107 height 674
click at [528, 261] on div at bounding box center [535, 268] width 14 height 14
click at [528, 261] on input "Effective observations require intentional planning." at bounding box center [535, 268] width 14 height 14
click at [531, 265] on icon at bounding box center [534, 267] width 6 height 5
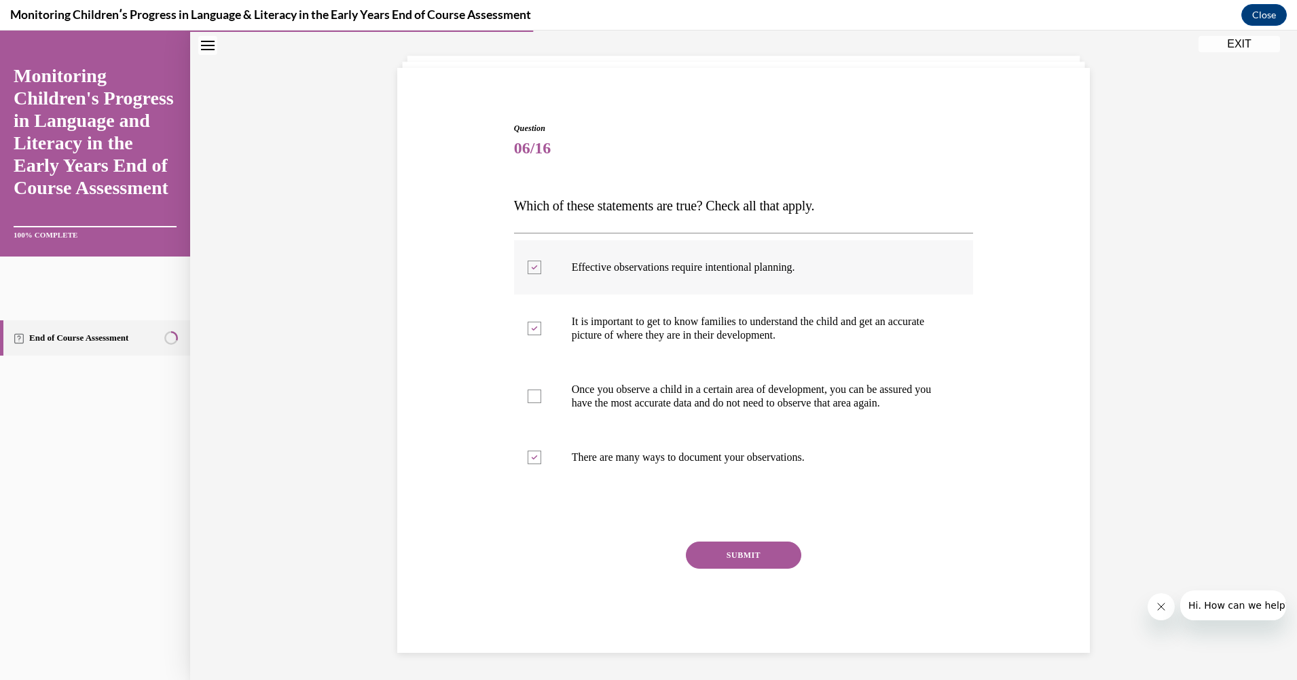
click at [530, 261] on input "Effective observations require intentional planning." at bounding box center [535, 268] width 14 height 14
click at [532, 261] on div at bounding box center [535, 268] width 14 height 14
click at [532, 261] on input "Effective observations require intentional planning." at bounding box center [535, 268] width 14 height 14
checkbox input "true"
click at [720, 549] on button "SUBMIT" at bounding box center [743, 555] width 115 height 27
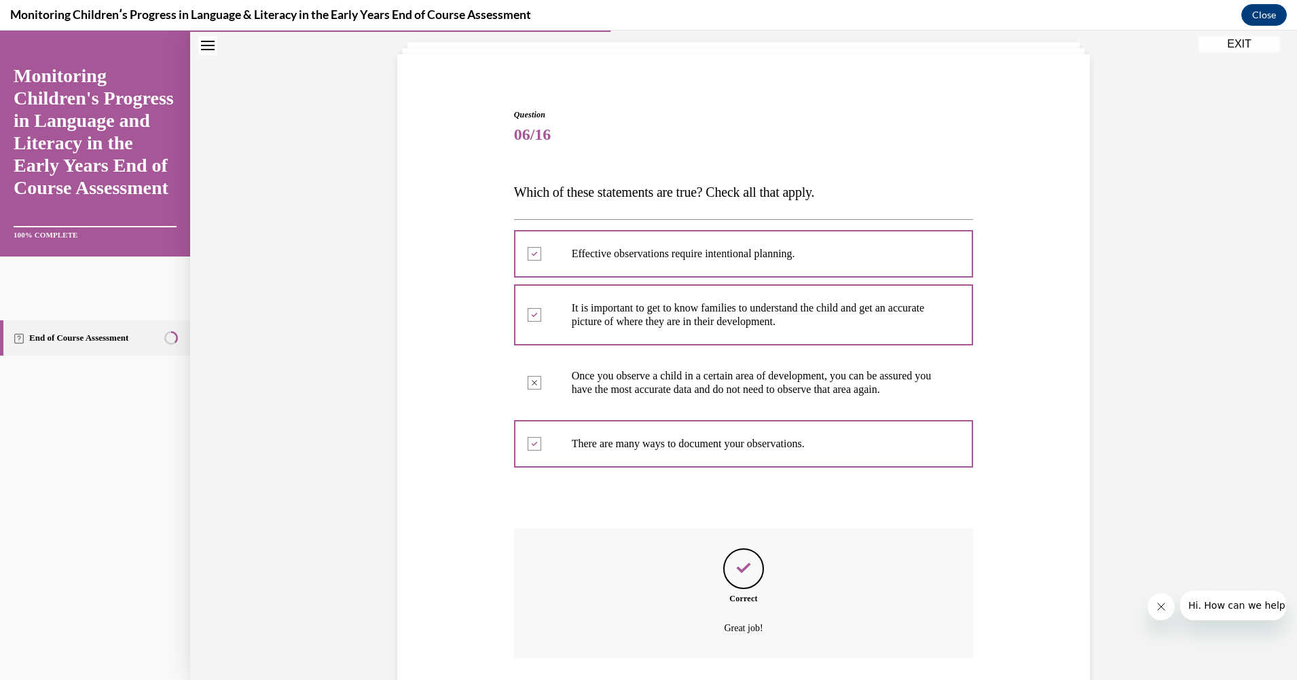
scroll to position [190, 0]
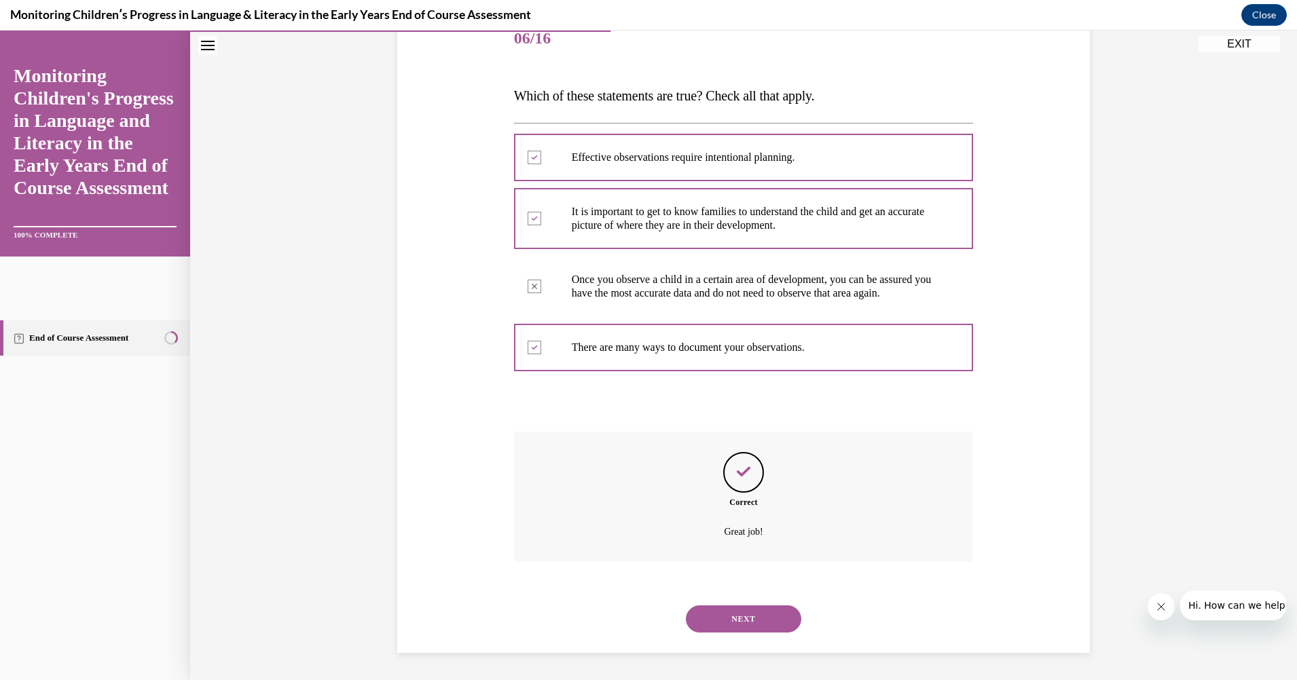
click at [764, 610] on button "NEXT" at bounding box center [743, 619] width 115 height 27
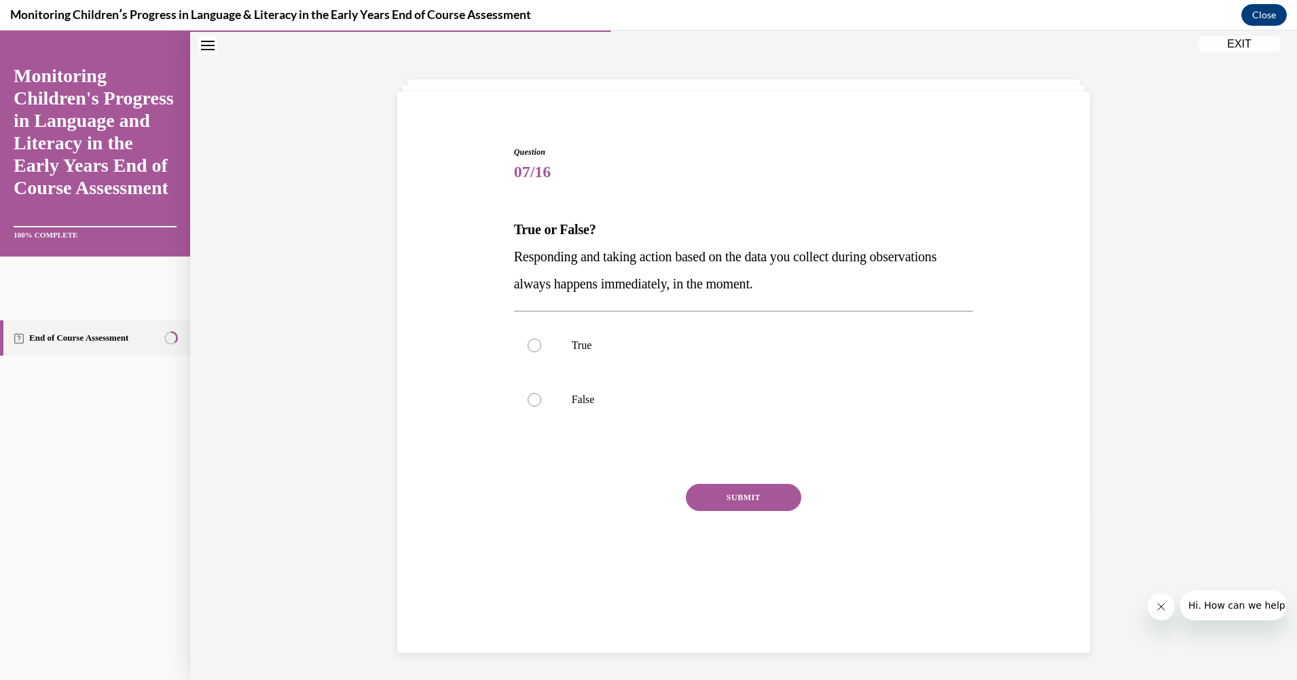
scroll to position [43, 0]
click at [532, 399] on div at bounding box center [535, 400] width 14 height 14
click at [532, 399] on input "False" at bounding box center [535, 400] width 14 height 14
radio input "true"
click at [752, 493] on button "SUBMIT" at bounding box center [743, 497] width 115 height 27
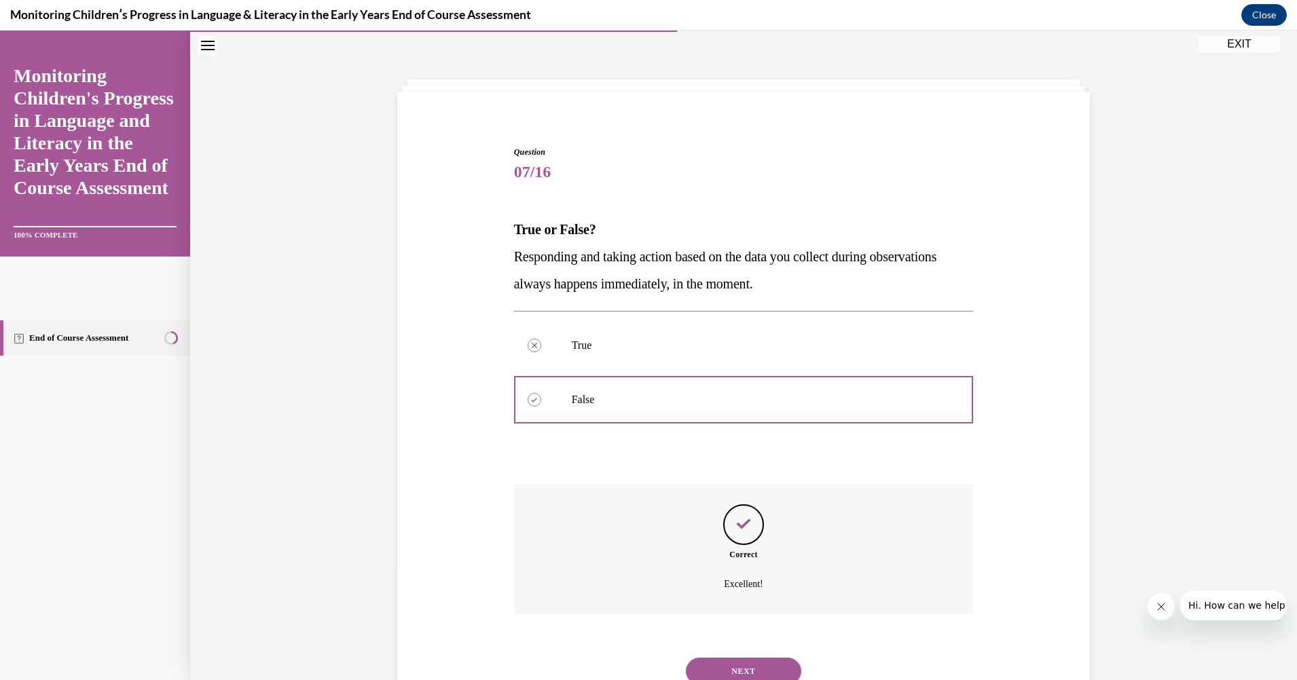
scroll to position [95, 0]
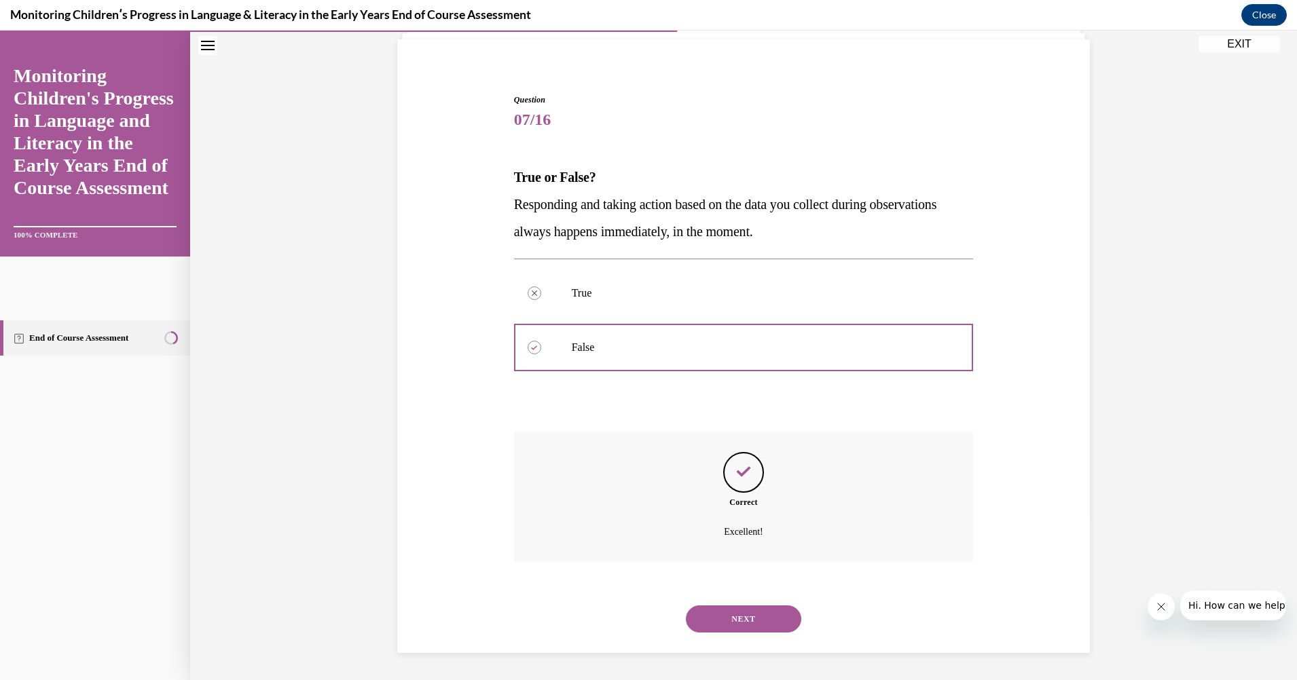
click at [750, 608] on button "NEXT" at bounding box center [743, 619] width 115 height 27
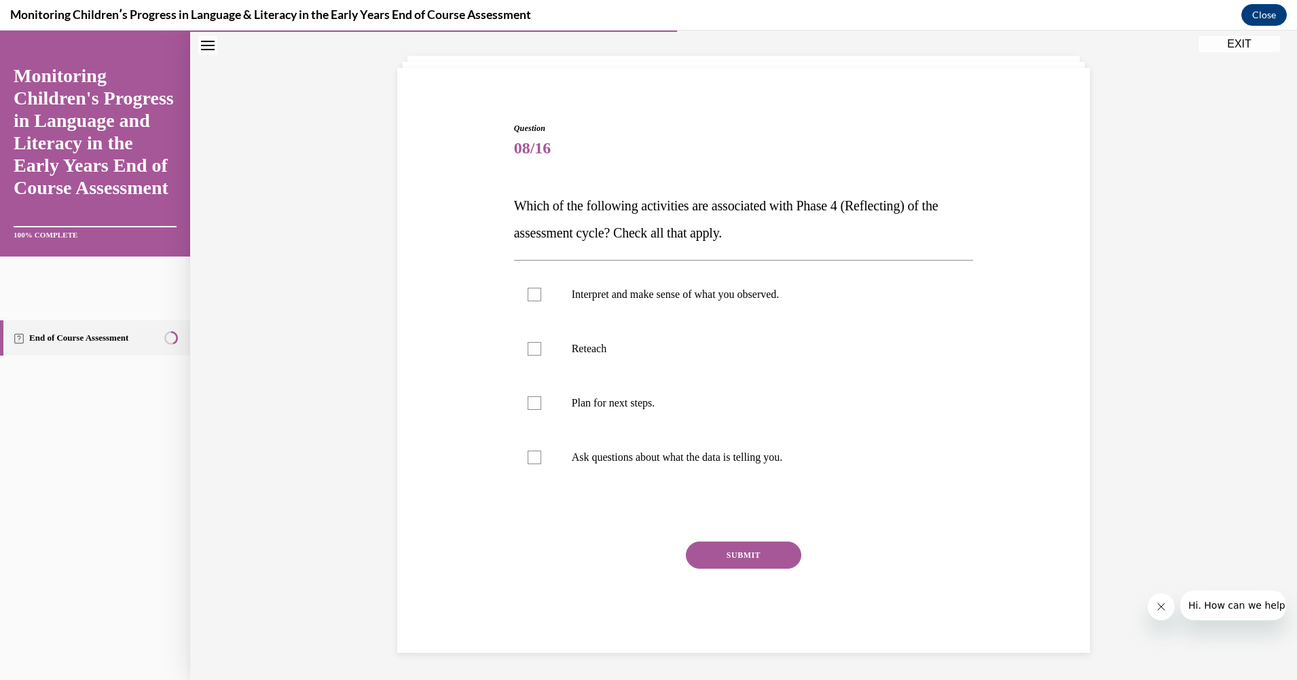
scroll to position [43, 0]
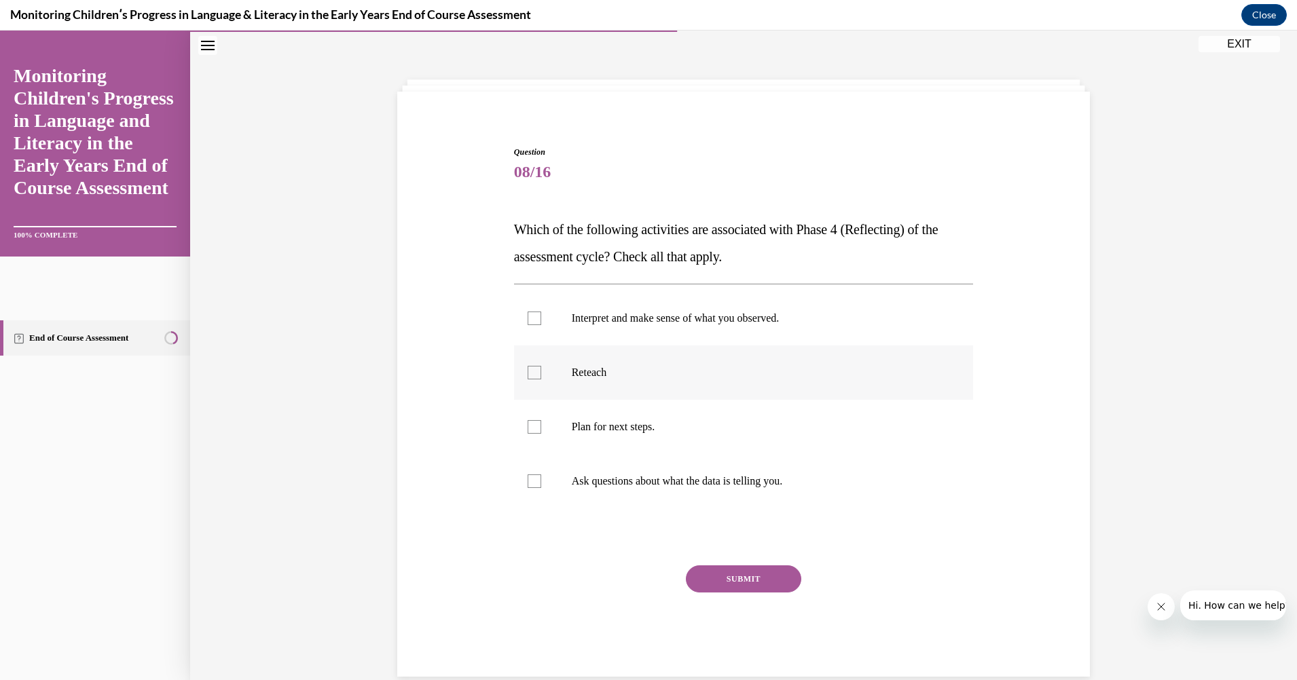
drag, startPoint x: 533, startPoint y: 314, endPoint x: 883, endPoint y: 350, distance: 351.5
drag, startPoint x: 883, startPoint y: 350, endPoint x: 528, endPoint y: 322, distance: 355.6
drag, startPoint x: 528, startPoint y: 322, endPoint x: 969, endPoint y: 374, distance: 443.7
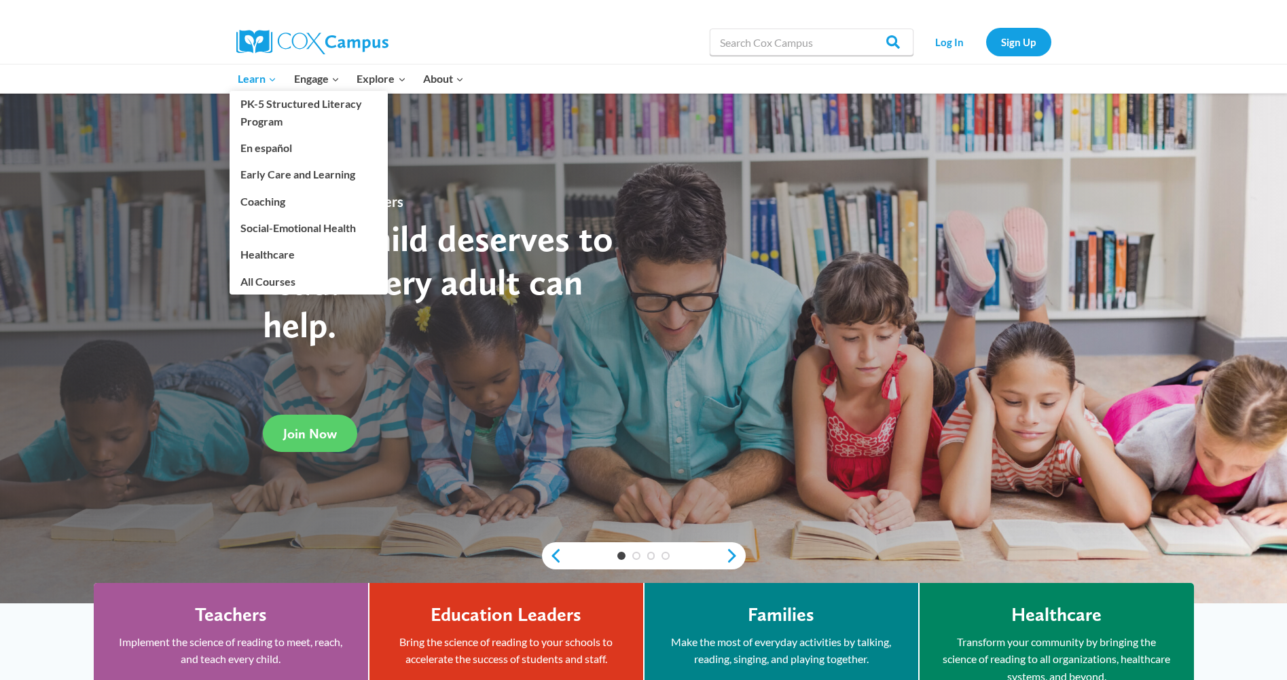
click at [251, 75] on span "Learn Expand" at bounding box center [257, 79] width 39 height 18
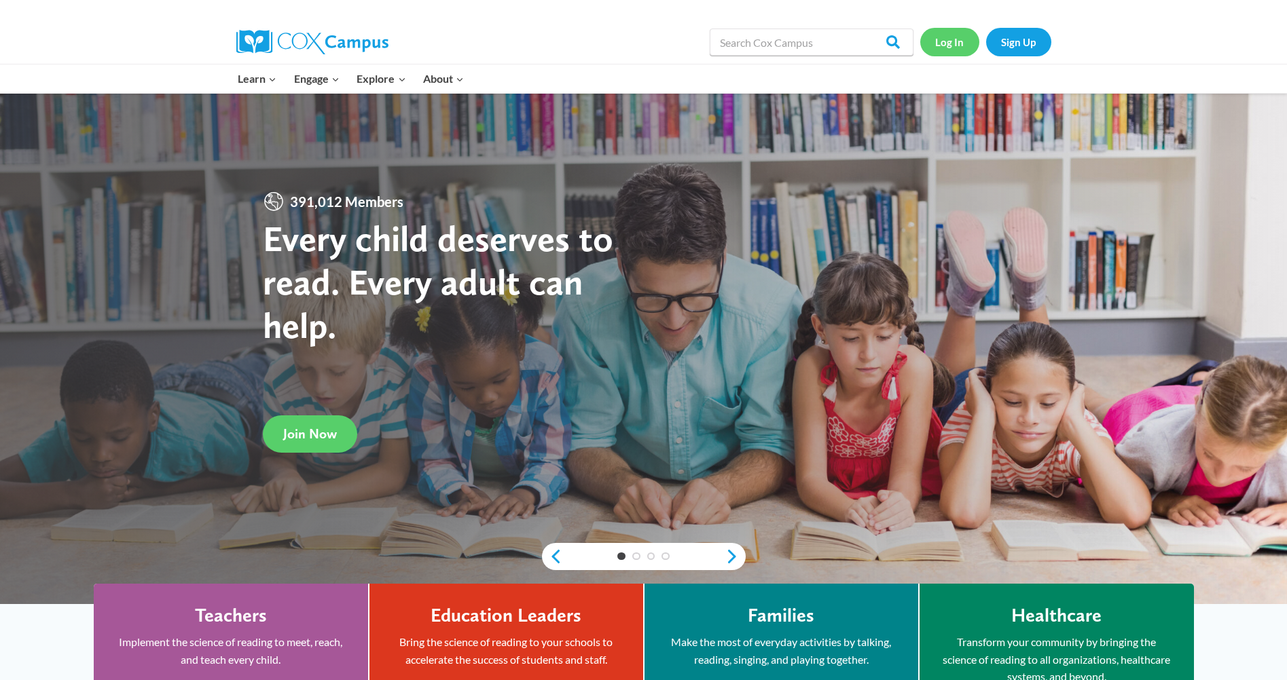
click at [950, 43] on link "Log In" at bounding box center [949, 42] width 59 height 28
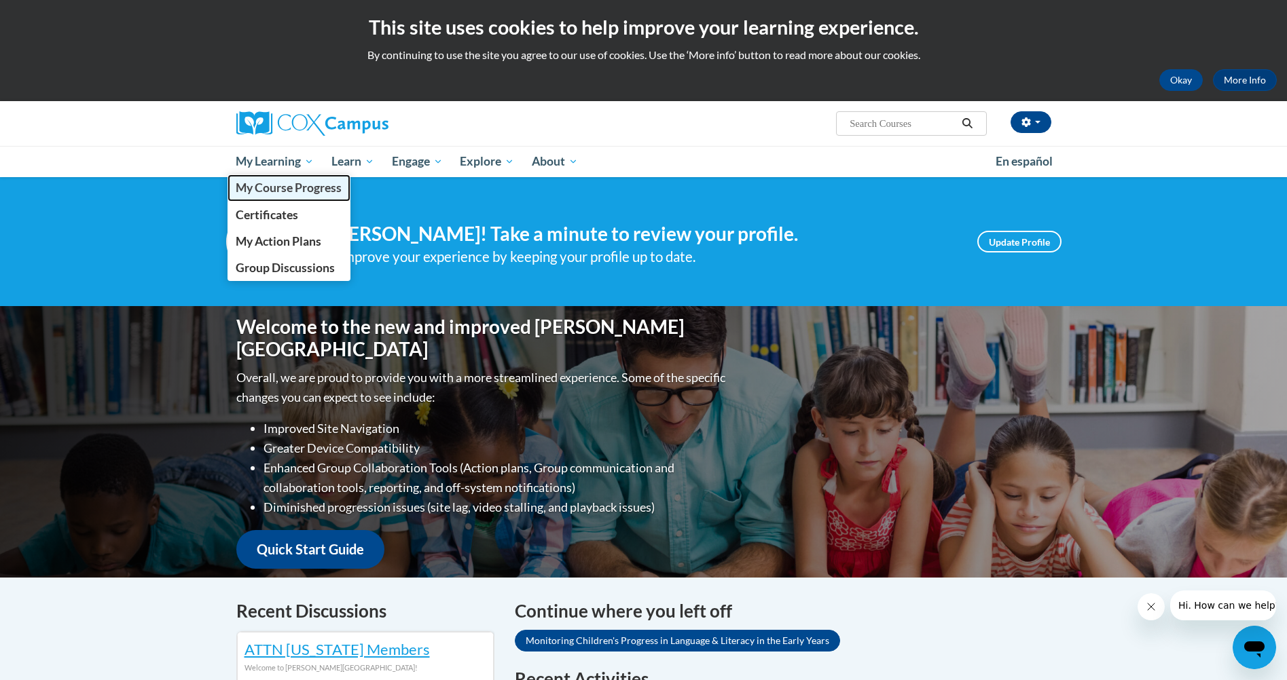
click at [263, 185] on span "My Course Progress" at bounding box center [289, 188] width 106 height 14
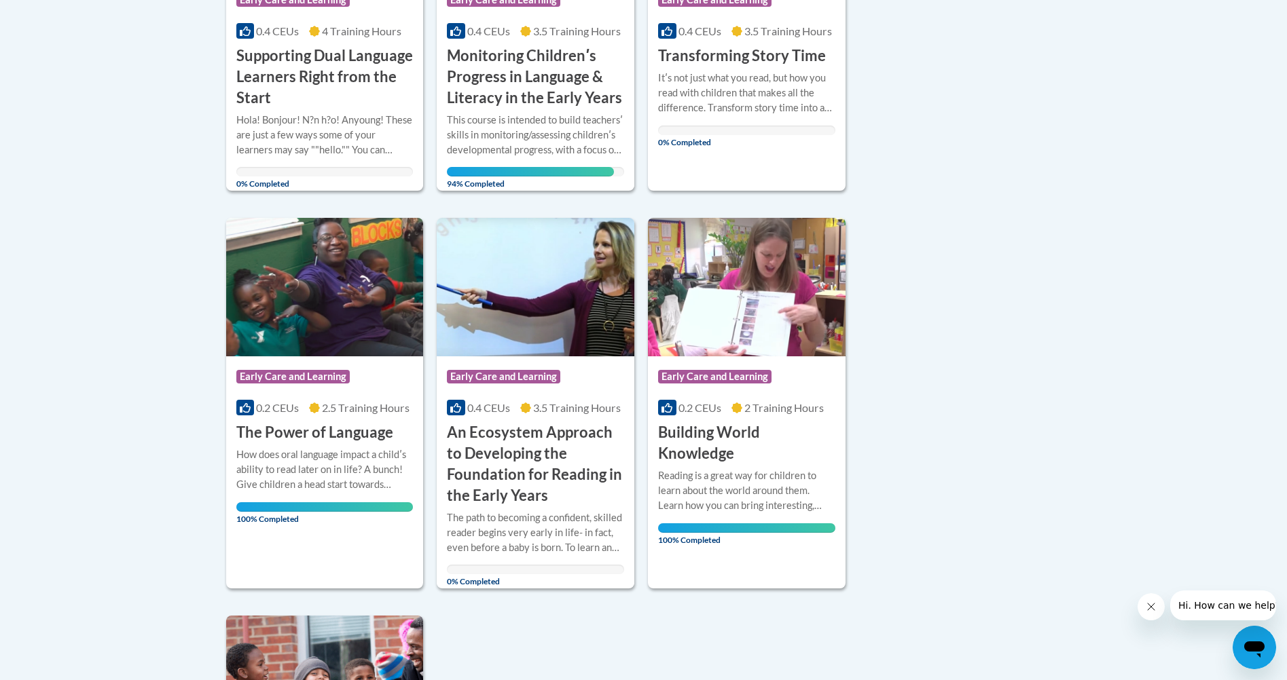
scroll to position [553, 0]
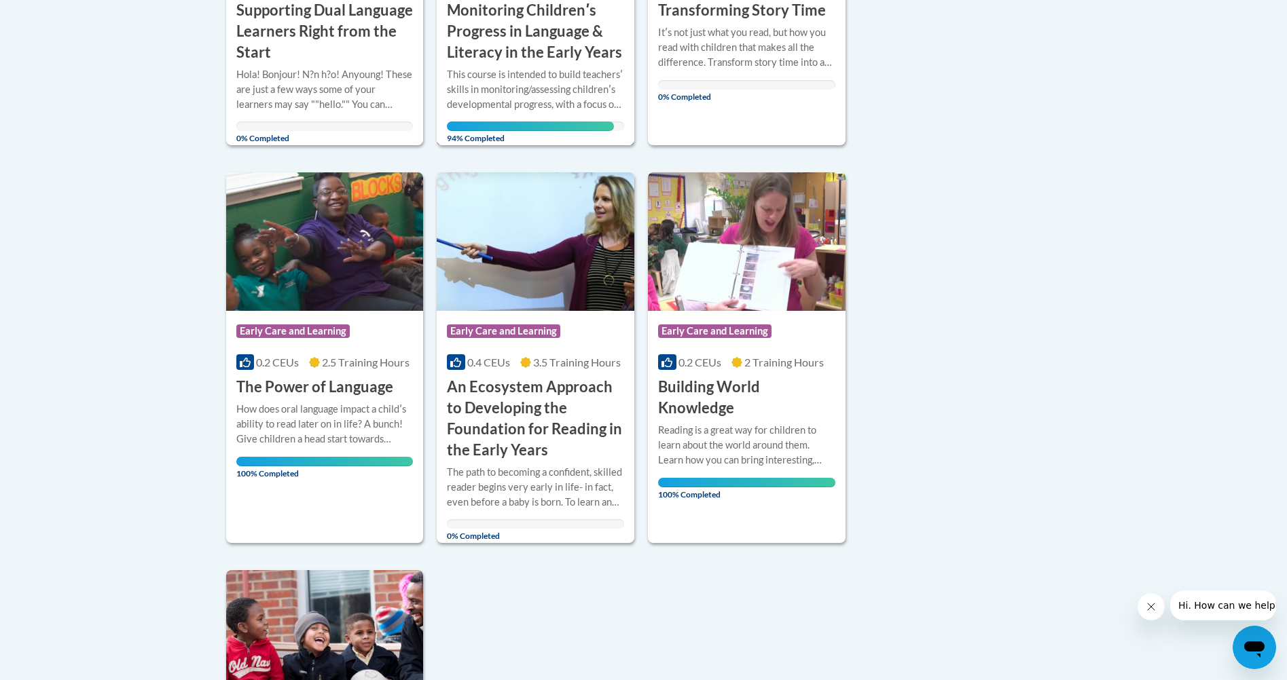
click at [532, 124] on span "94% Completed" at bounding box center [530, 133] width 166 height 22
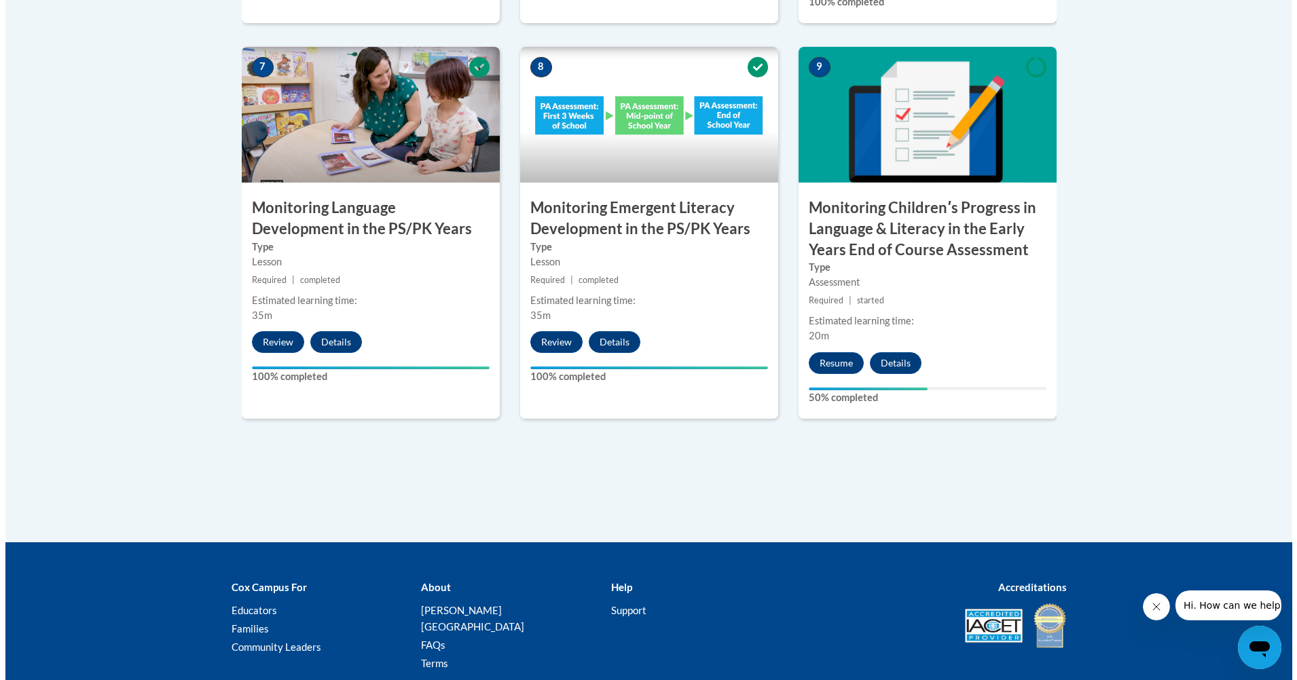
scroll to position [1286, 0]
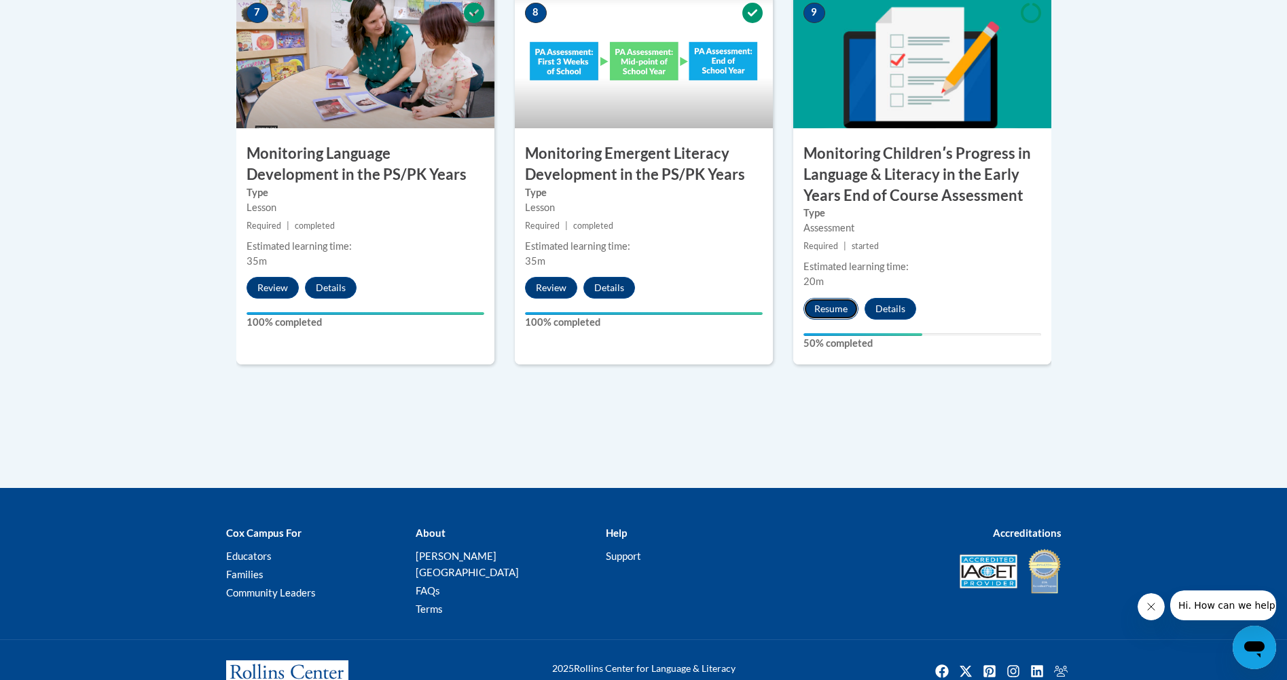
click at [834, 302] on button "Resume" at bounding box center [830, 309] width 55 height 22
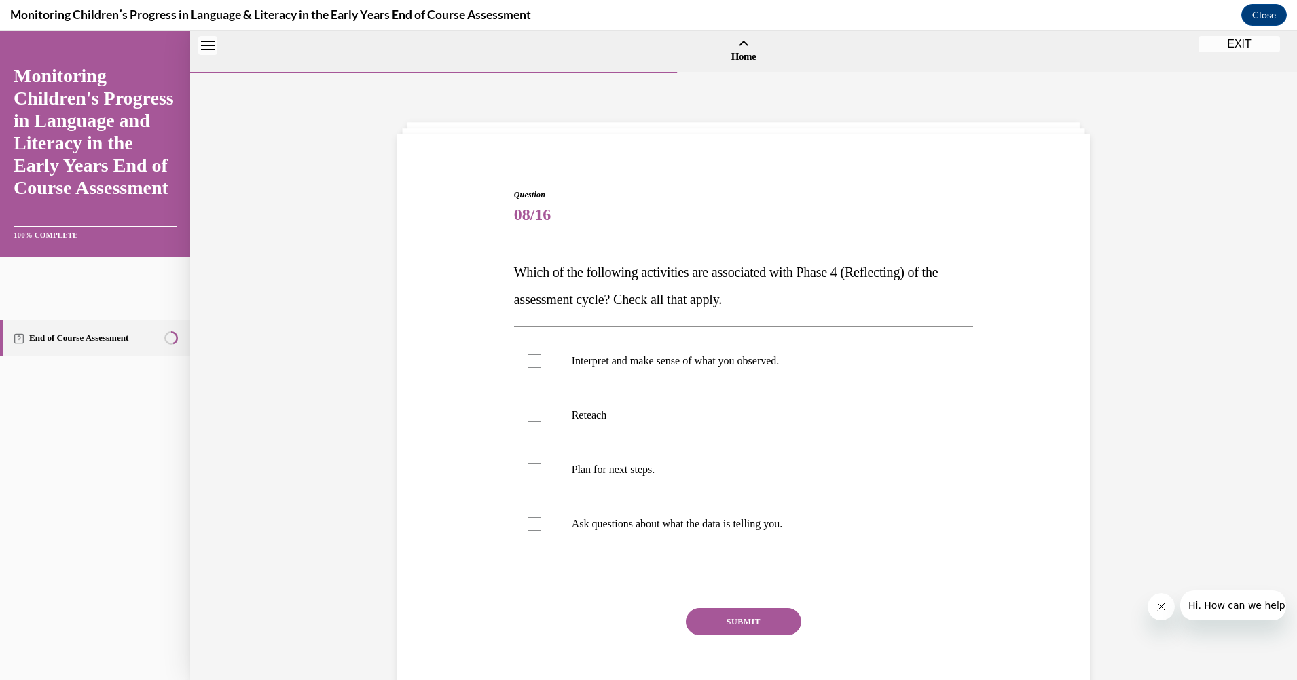
scroll to position [42, 0]
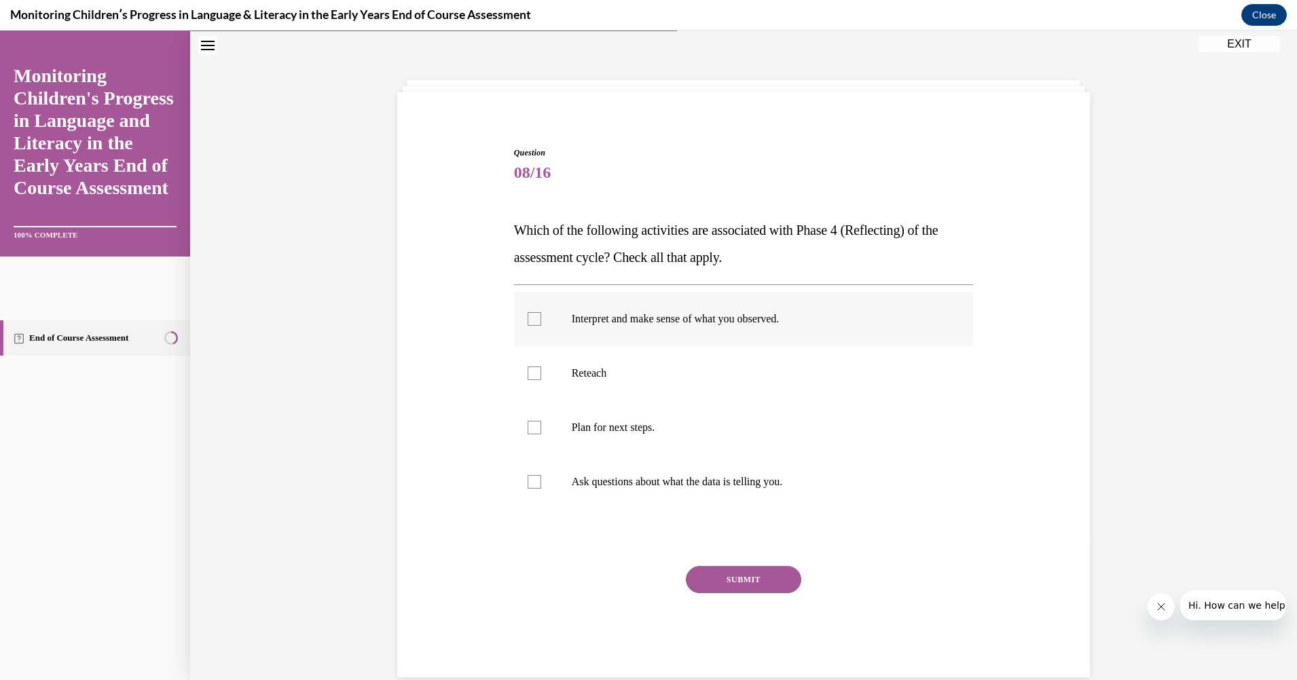
click at [528, 319] on div at bounding box center [535, 319] width 14 height 14
click at [528, 319] on input "Interpret and make sense of what you observed." at bounding box center [535, 319] width 14 height 14
checkbox input "true"
